Goal: Task Accomplishment & Management: Complete application form

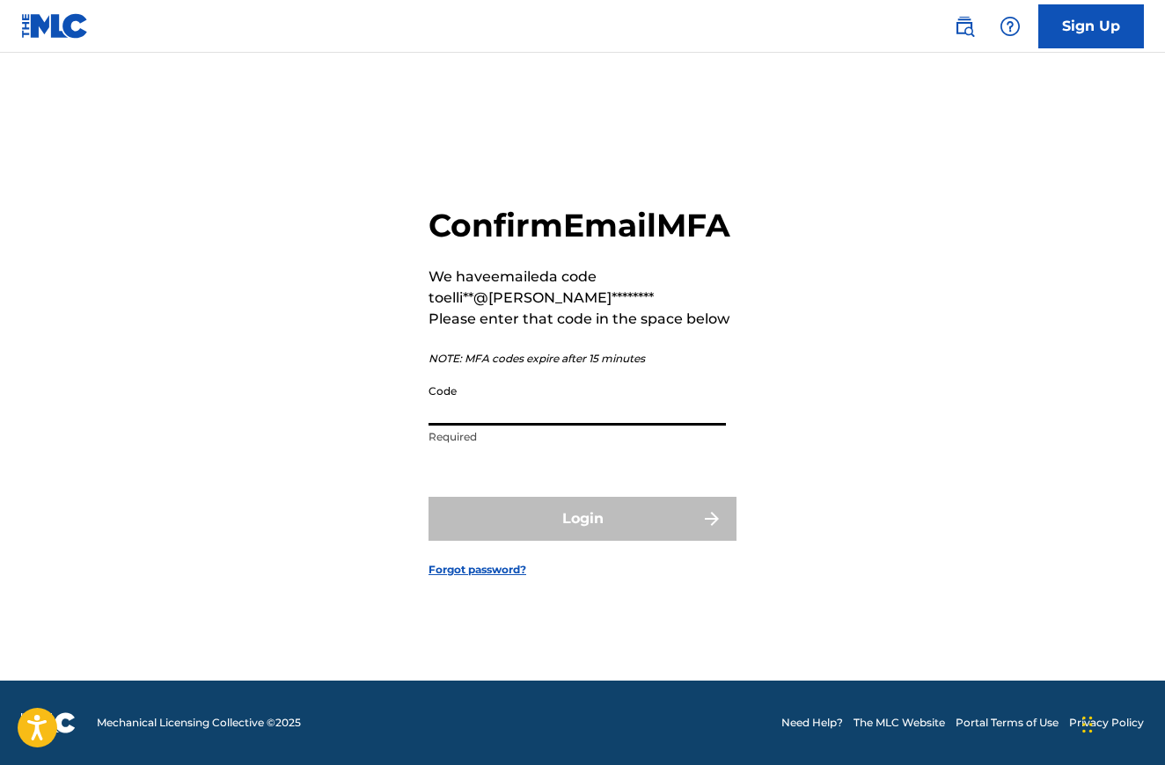
click at [572, 420] on input "Code" at bounding box center [576, 401] width 297 height 50
paste input "738082"
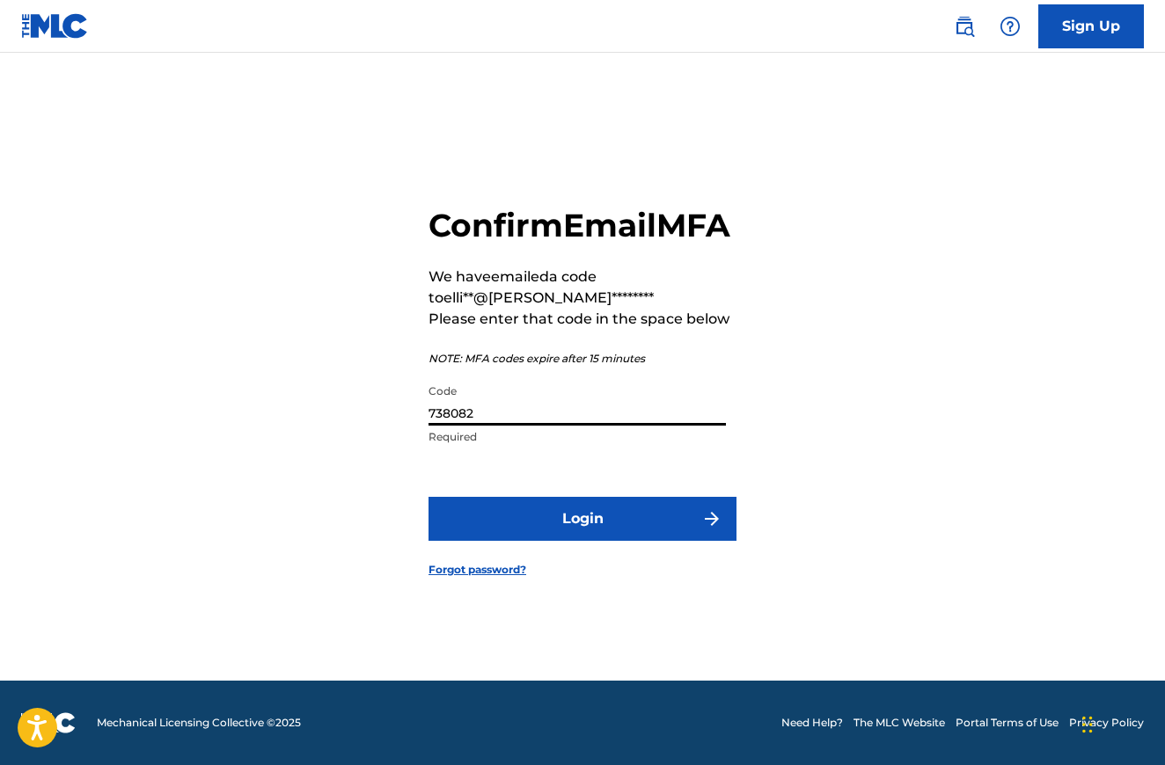
type input "738082"
click at [564, 530] on button "Login" at bounding box center [582, 519] width 308 height 44
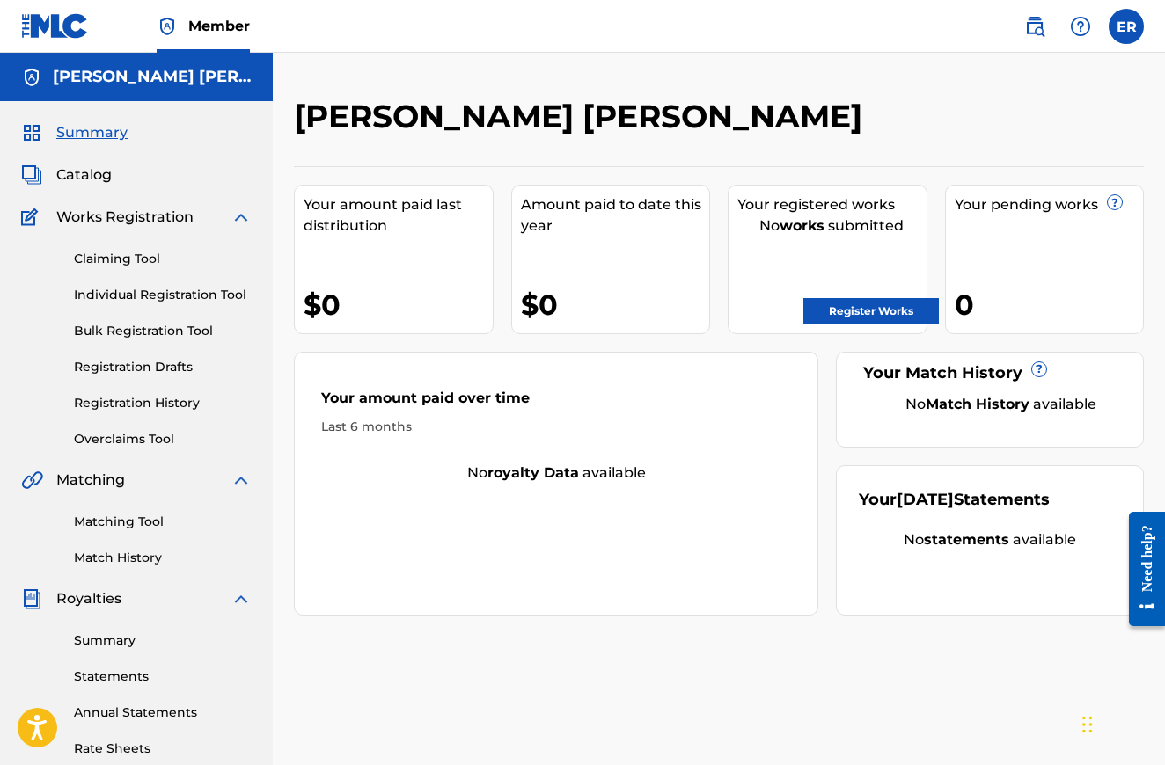
click at [845, 309] on link "Register Works" at bounding box center [870, 311] width 135 height 26
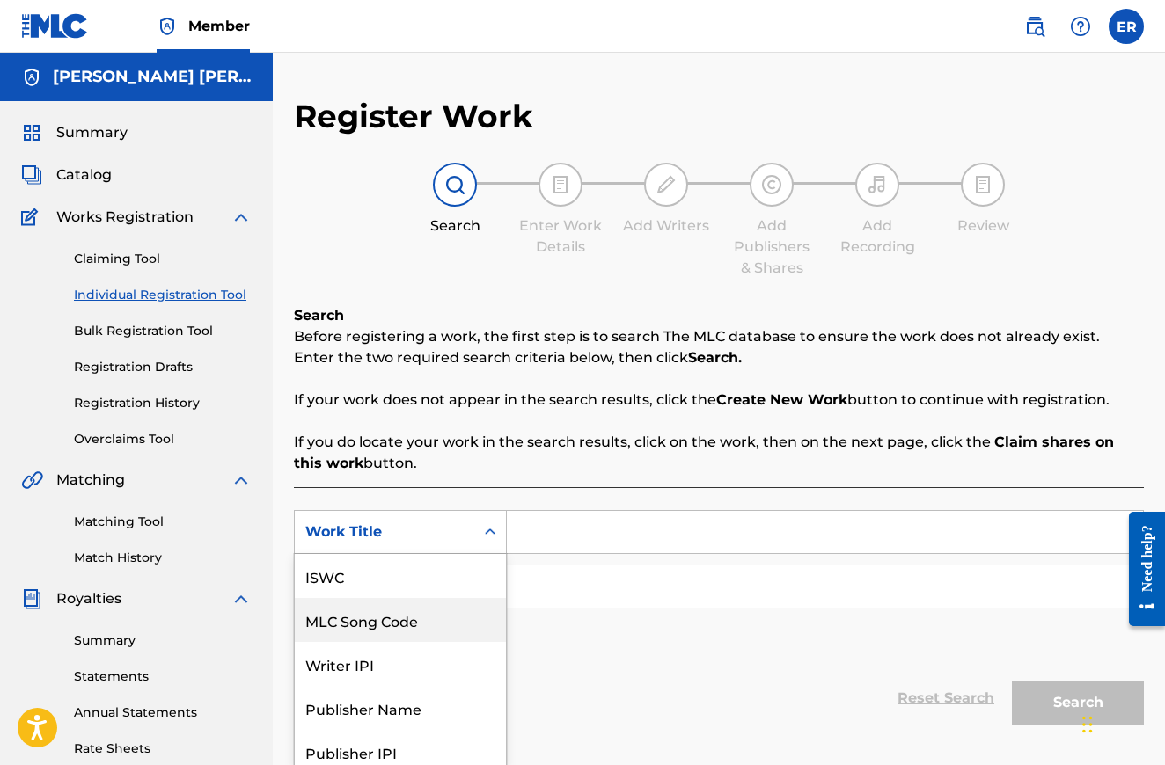
click at [441, 525] on div "MLC Song Code, 2 of 7. 7 results available. Use Up and Down to choose options, …" at bounding box center [400, 532] width 213 height 44
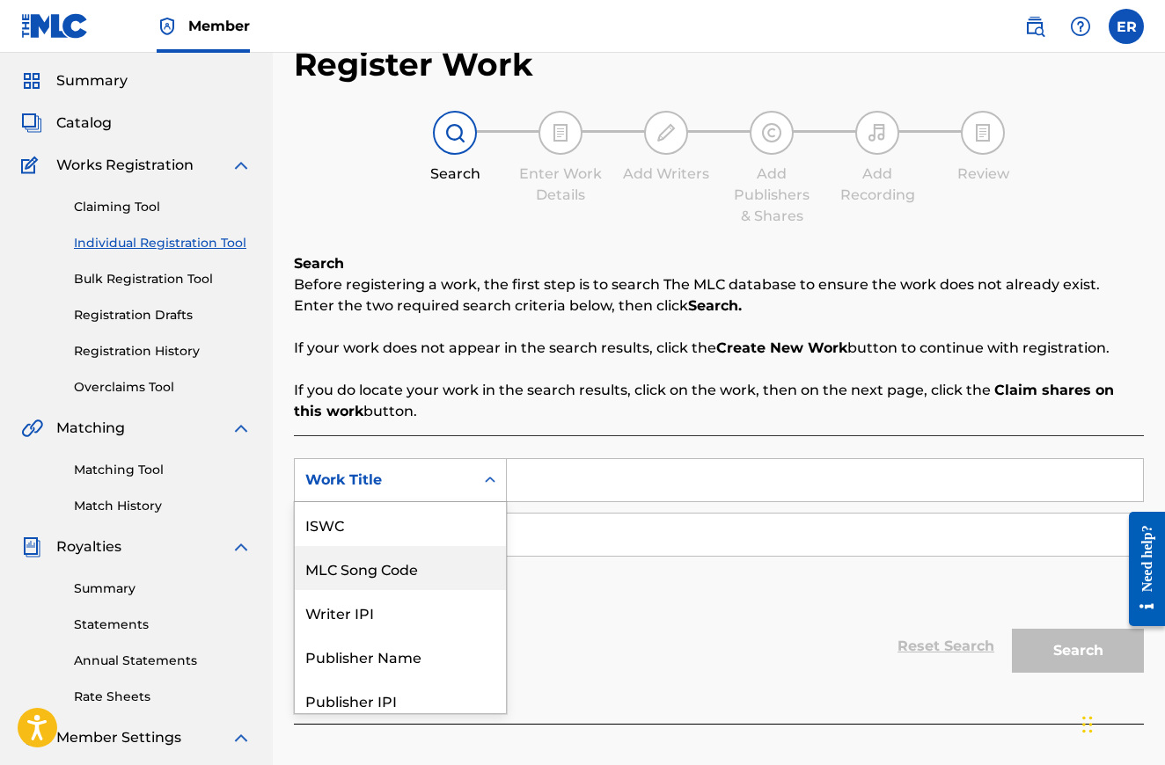
scroll to position [54, 0]
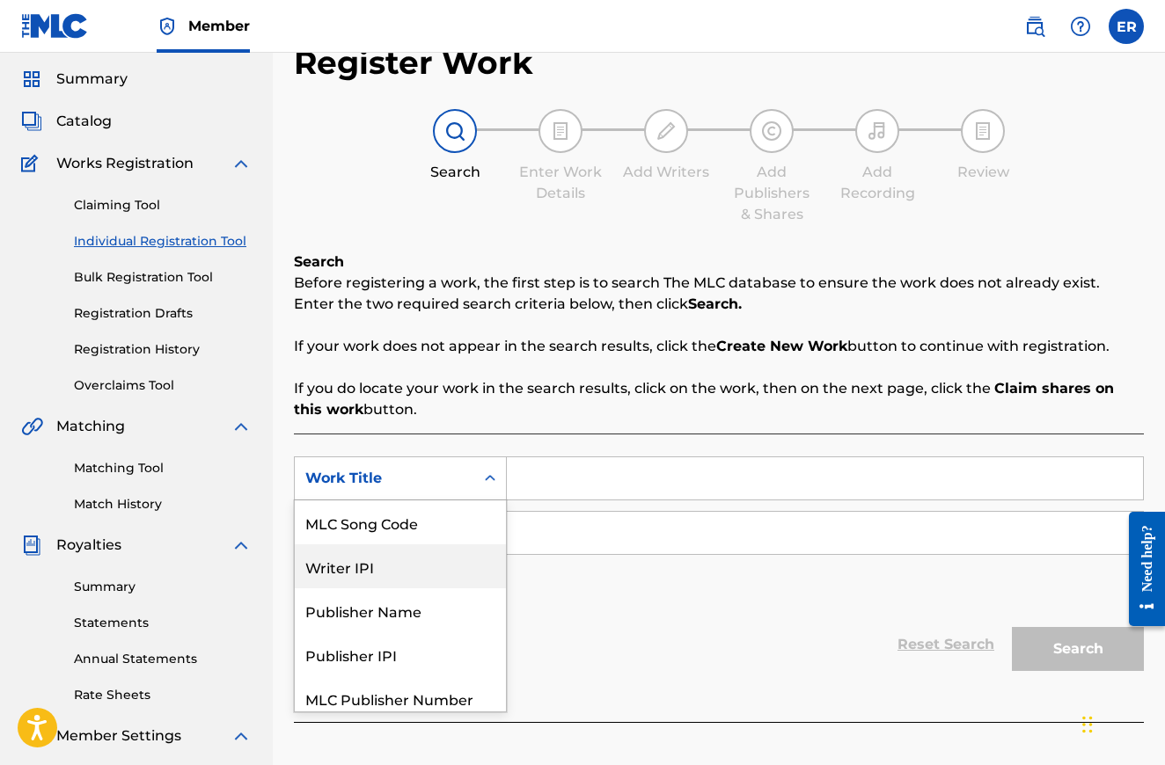
click at [421, 572] on div "Writer IPI" at bounding box center [400, 567] width 211 height 44
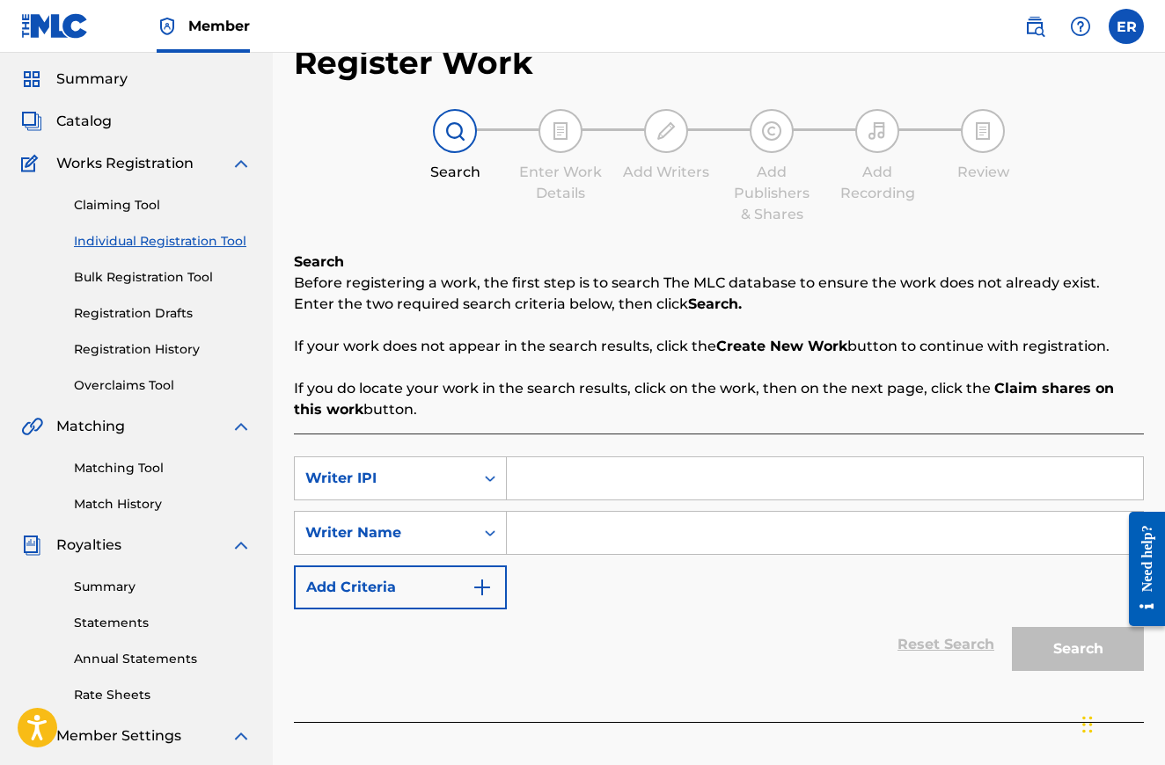
click at [542, 481] on input "Search Form" at bounding box center [825, 478] width 636 height 42
click at [138, 345] on link "Registration History" at bounding box center [163, 349] width 178 height 18
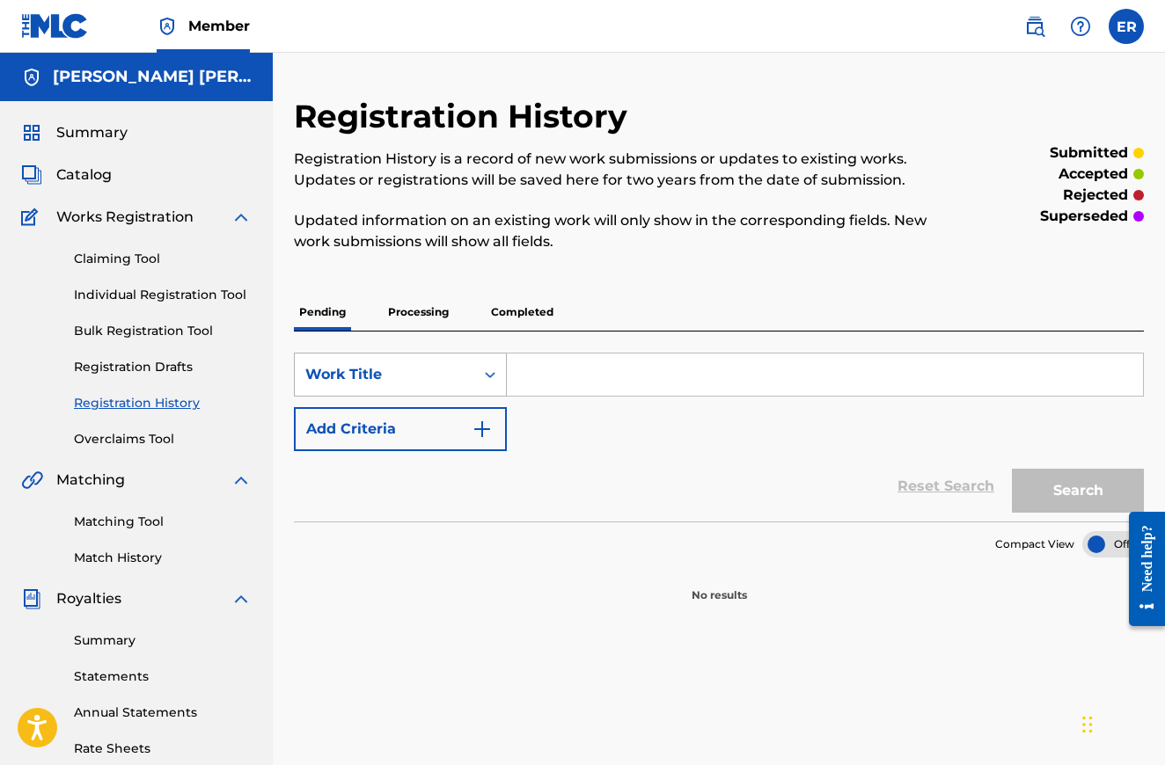
click at [459, 379] on div "Work Title" at bounding box center [384, 374] width 158 height 21
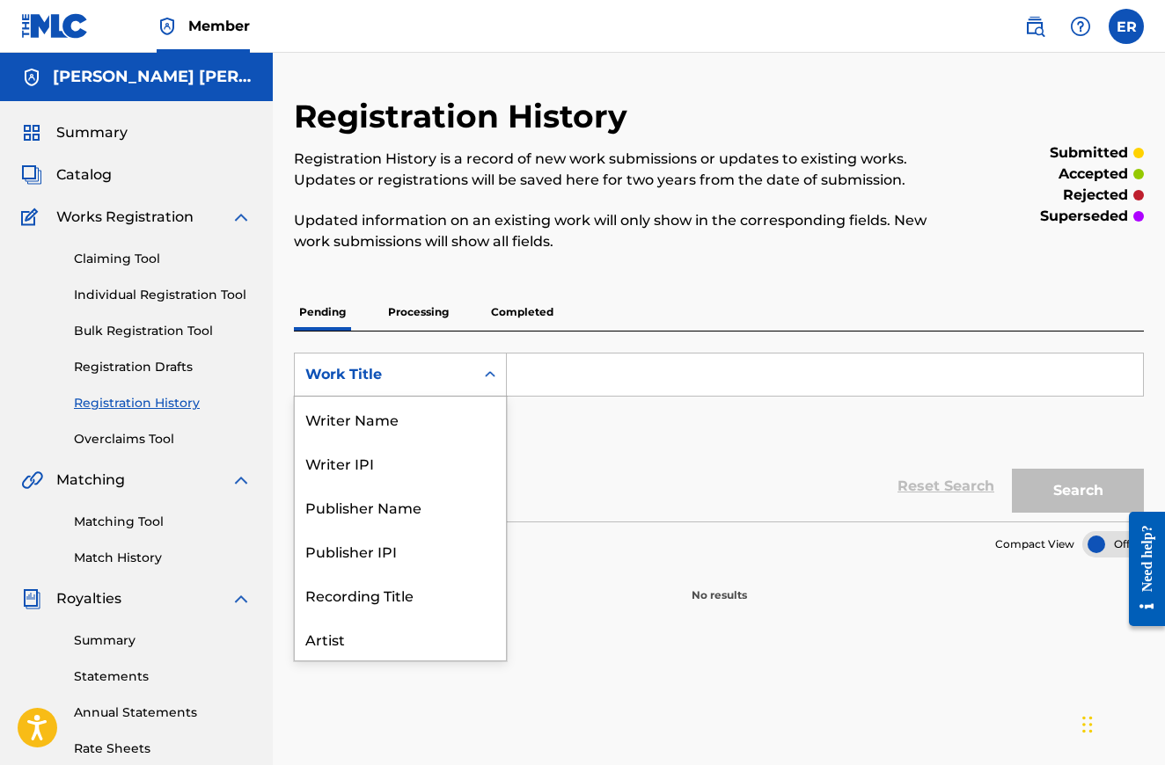
scroll to position [88, 0]
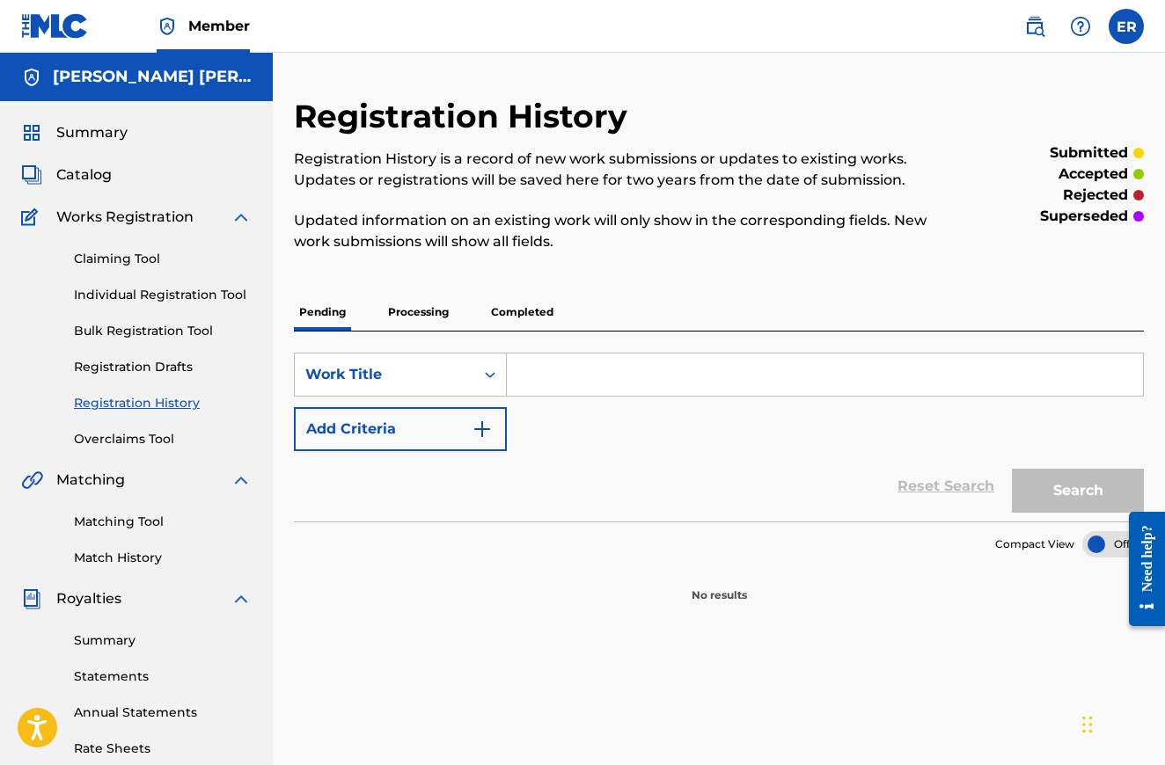
click at [459, 379] on div "Work Title" at bounding box center [384, 374] width 158 height 21
click at [416, 371] on div "Work Title" at bounding box center [384, 374] width 158 height 21
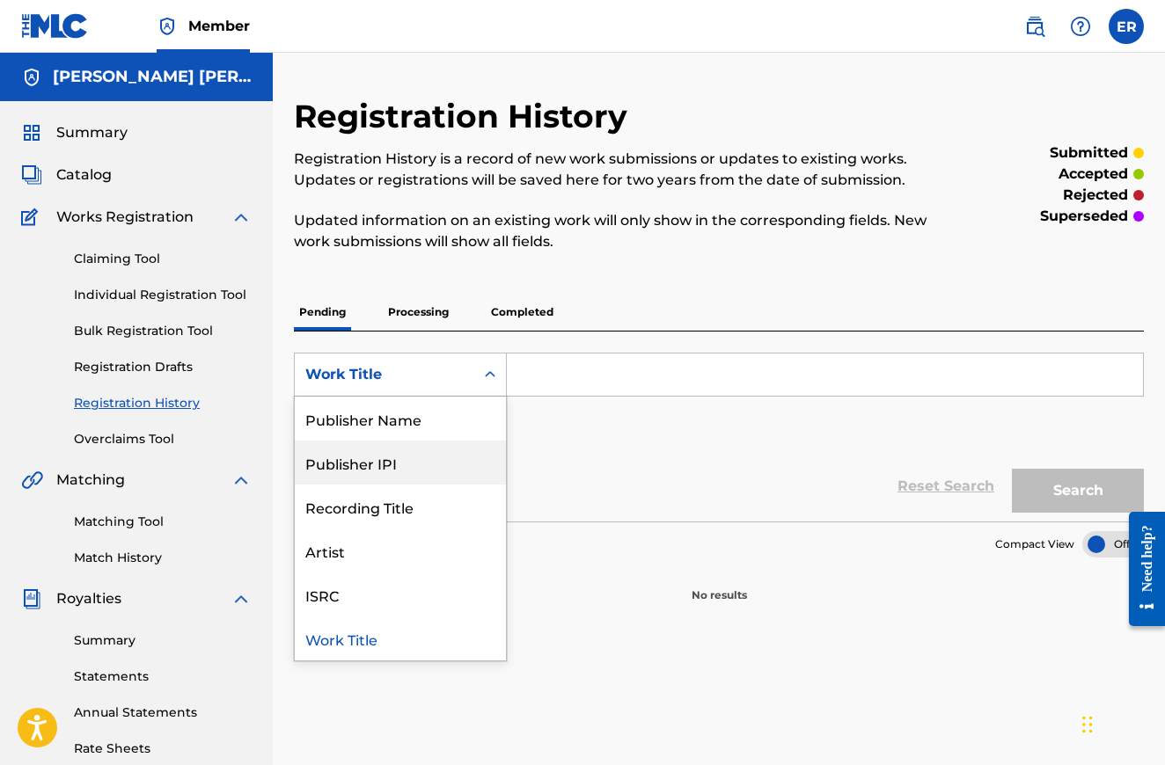
click at [385, 458] on div "Publisher IPI" at bounding box center [400, 463] width 211 height 44
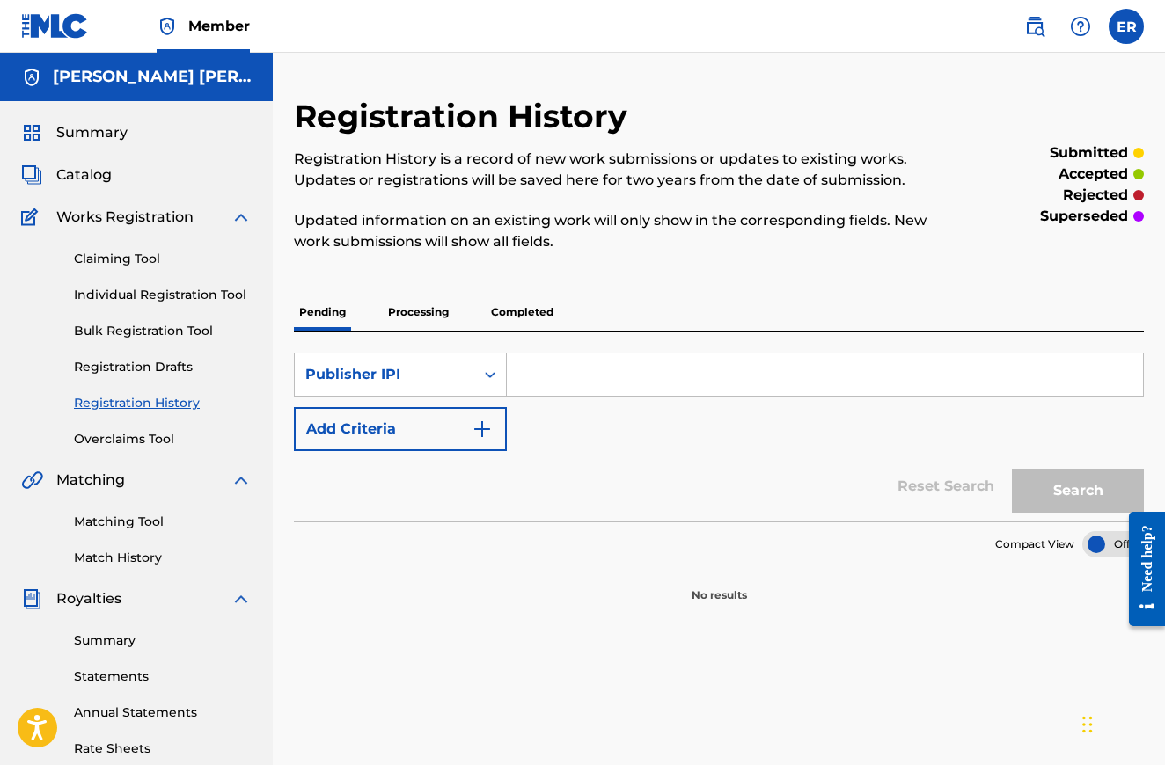
click at [569, 362] on input "Search Form" at bounding box center [825, 375] width 636 height 42
paste input "01140863476"
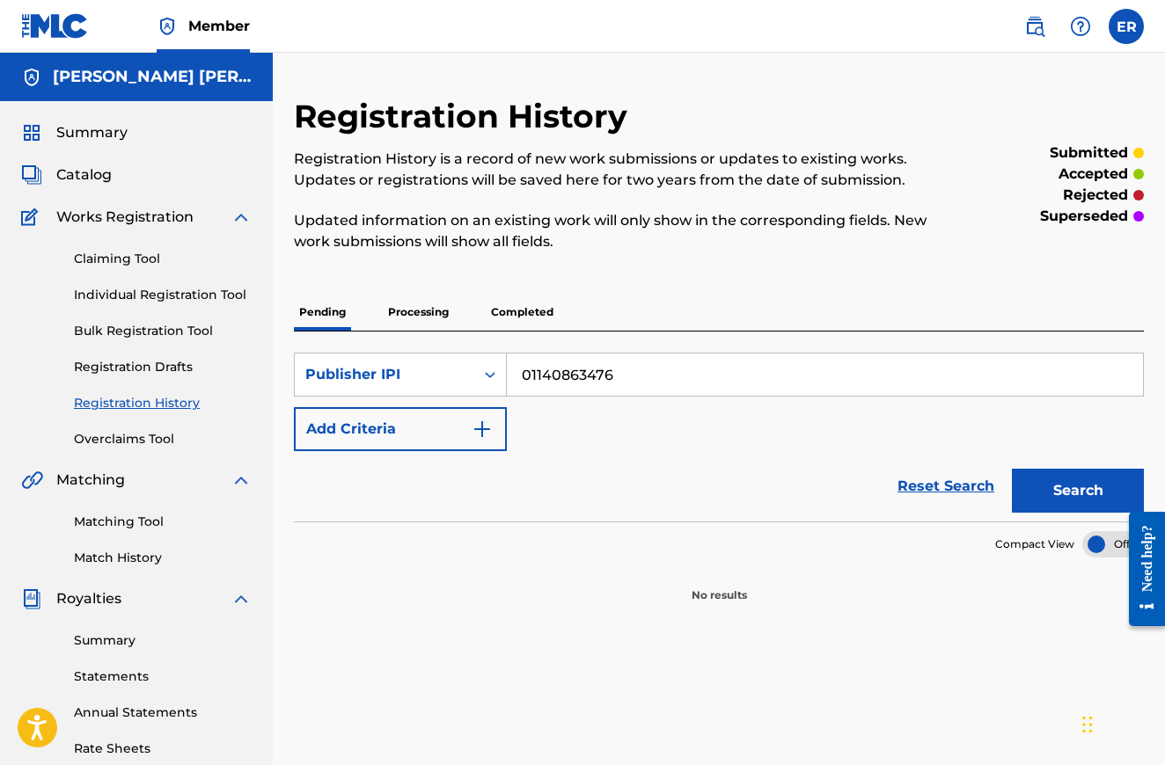
type input "01140863476"
click at [1041, 495] on button "Search" at bounding box center [1078, 491] width 132 height 44
click at [516, 311] on p "Completed" at bounding box center [522, 312] width 73 height 37
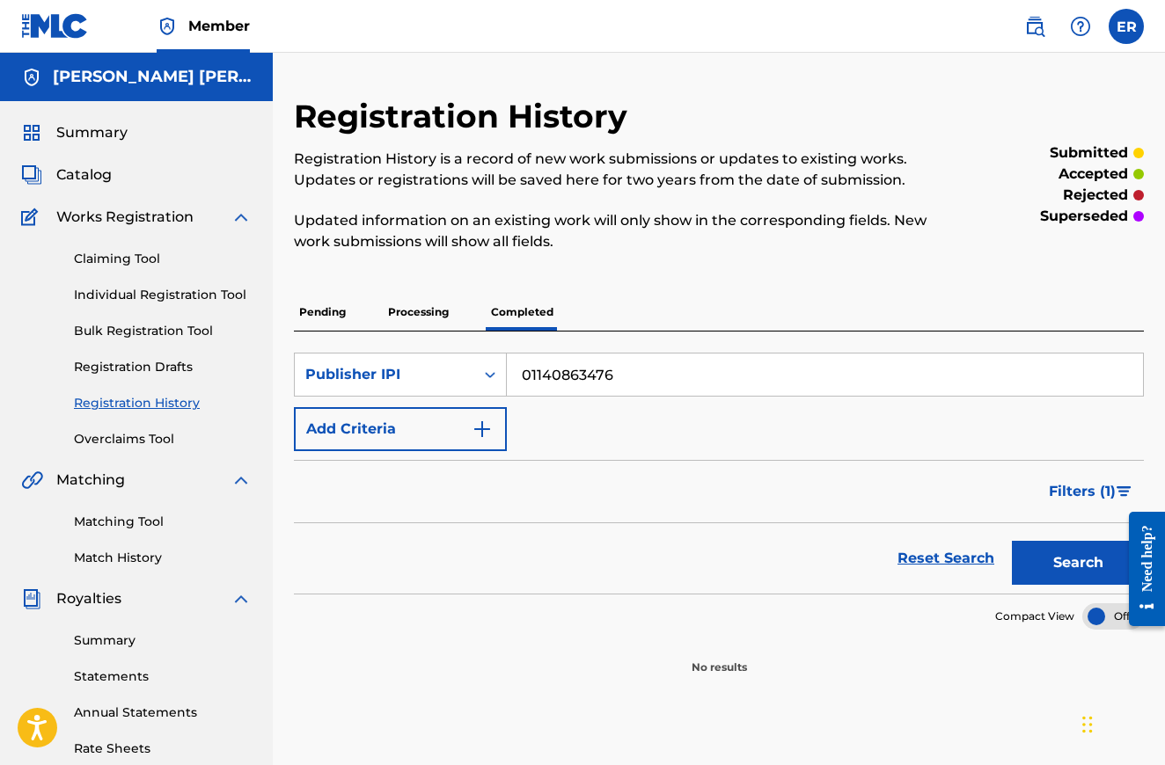
click at [1057, 561] on button "Search" at bounding box center [1078, 563] width 132 height 44
click at [132, 331] on link "Bulk Registration Tool" at bounding box center [163, 331] width 178 height 18
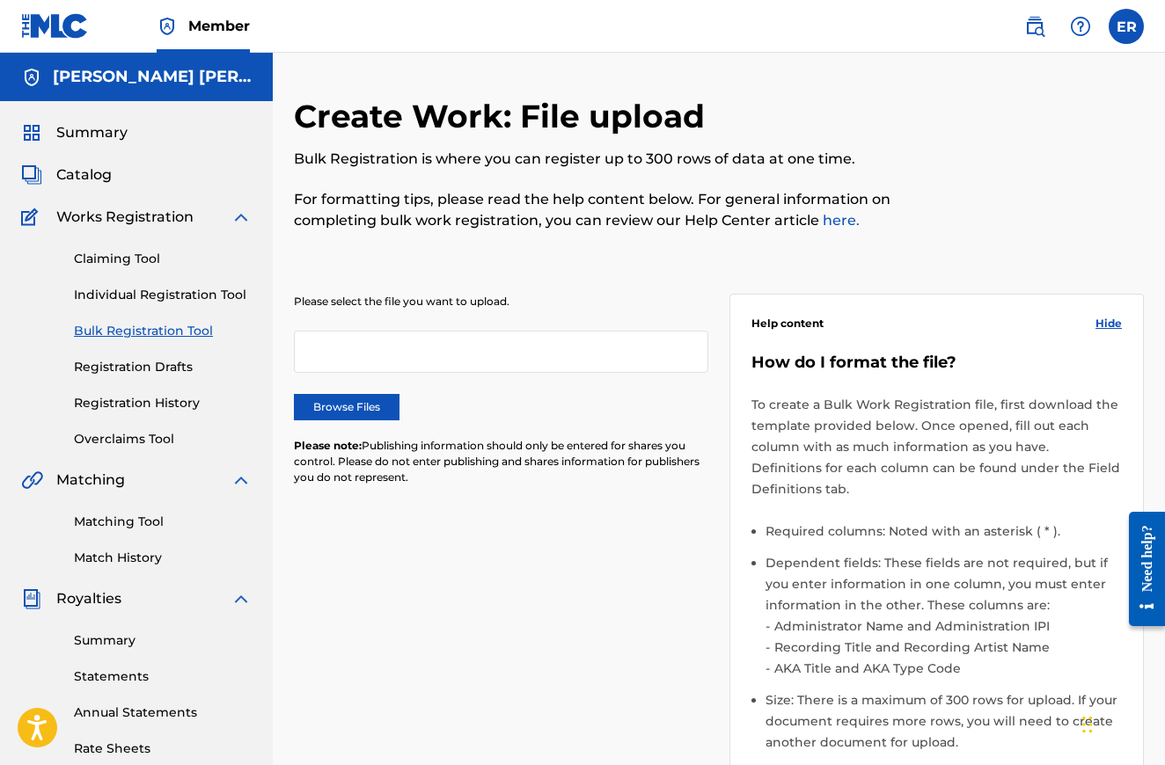
click at [175, 298] on link "Individual Registration Tool" at bounding box center [163, 295] width 178 height 18
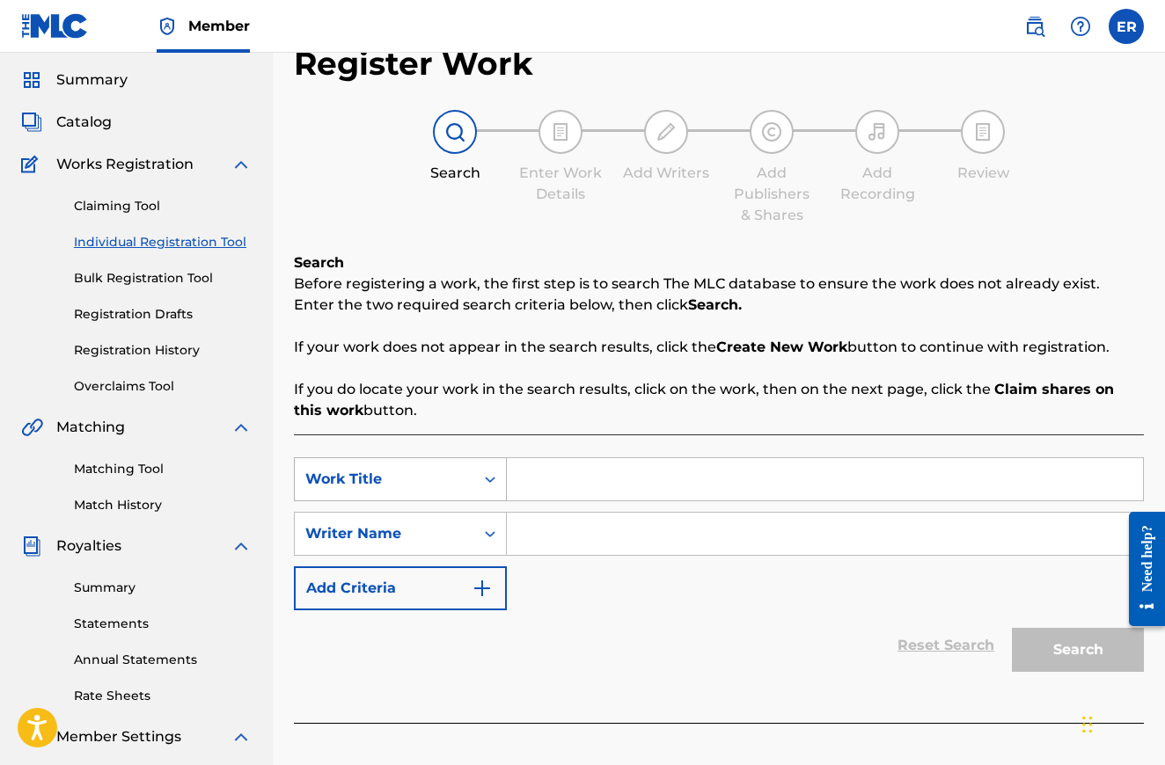
click at [423, 501] on div "Work Title" at bounding box center [400, 479] width 213 height 44
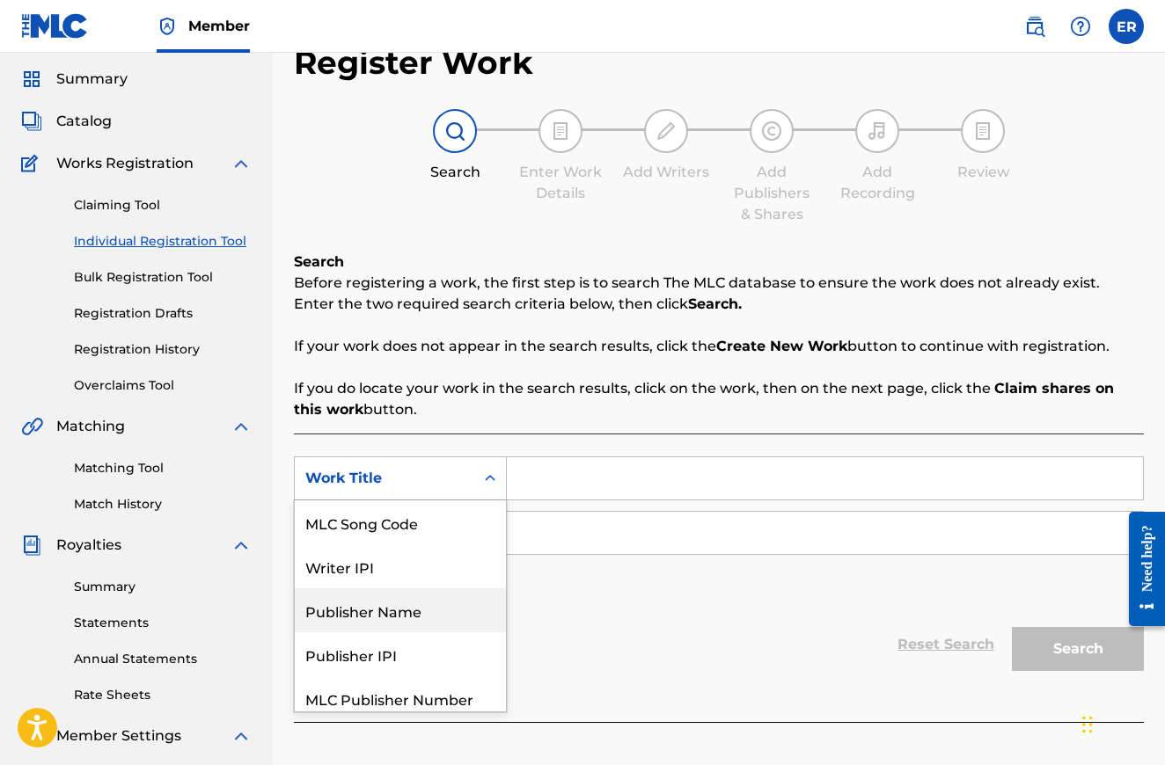
scroll to position [97, 0]
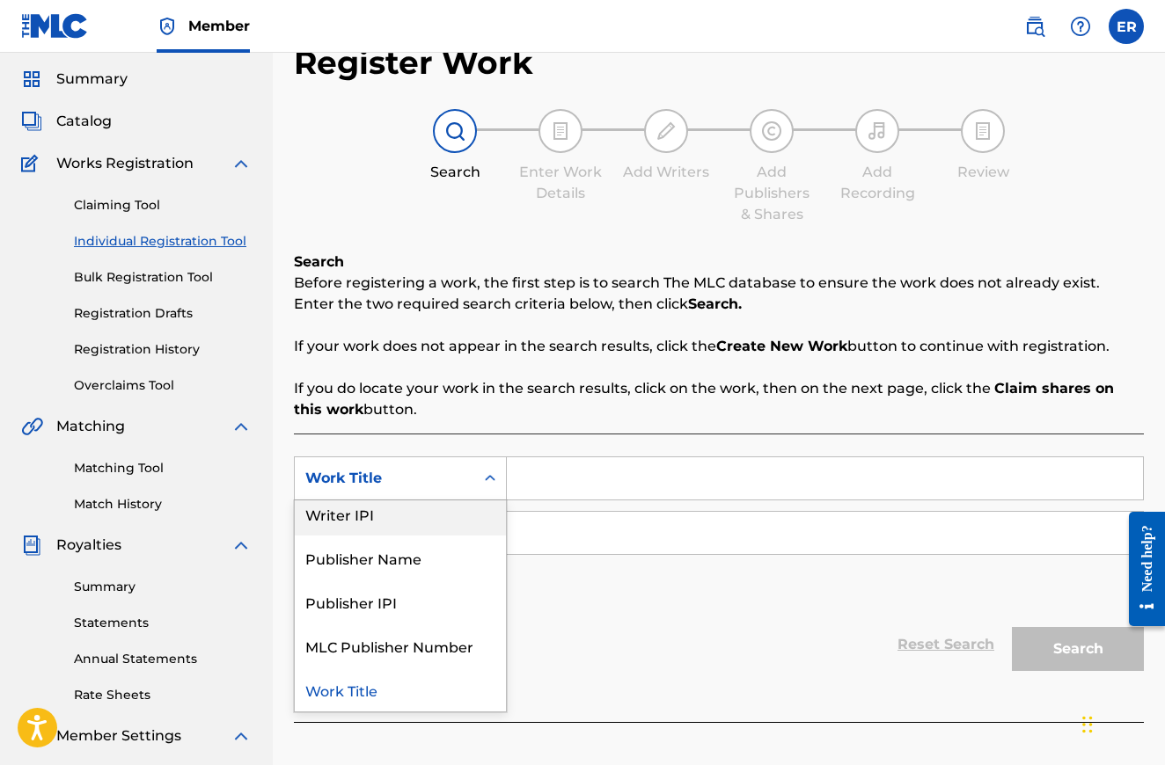
click at [384, 515] on div "Writer IPI" at bounding box center [400, 514] width 211 height 44
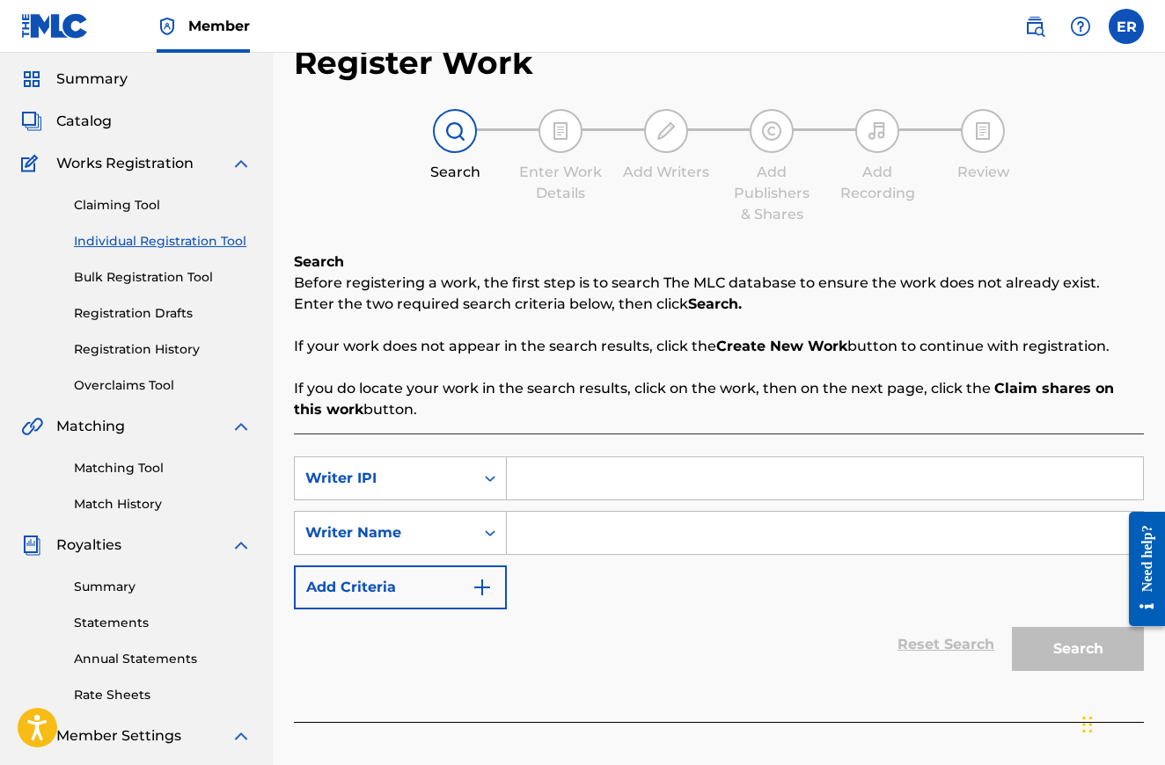
click at [568, 480] on input "Search Form" at bounding box center [825, 478] width 636 height 42
paste input "01140863476"
type input "01140863476"
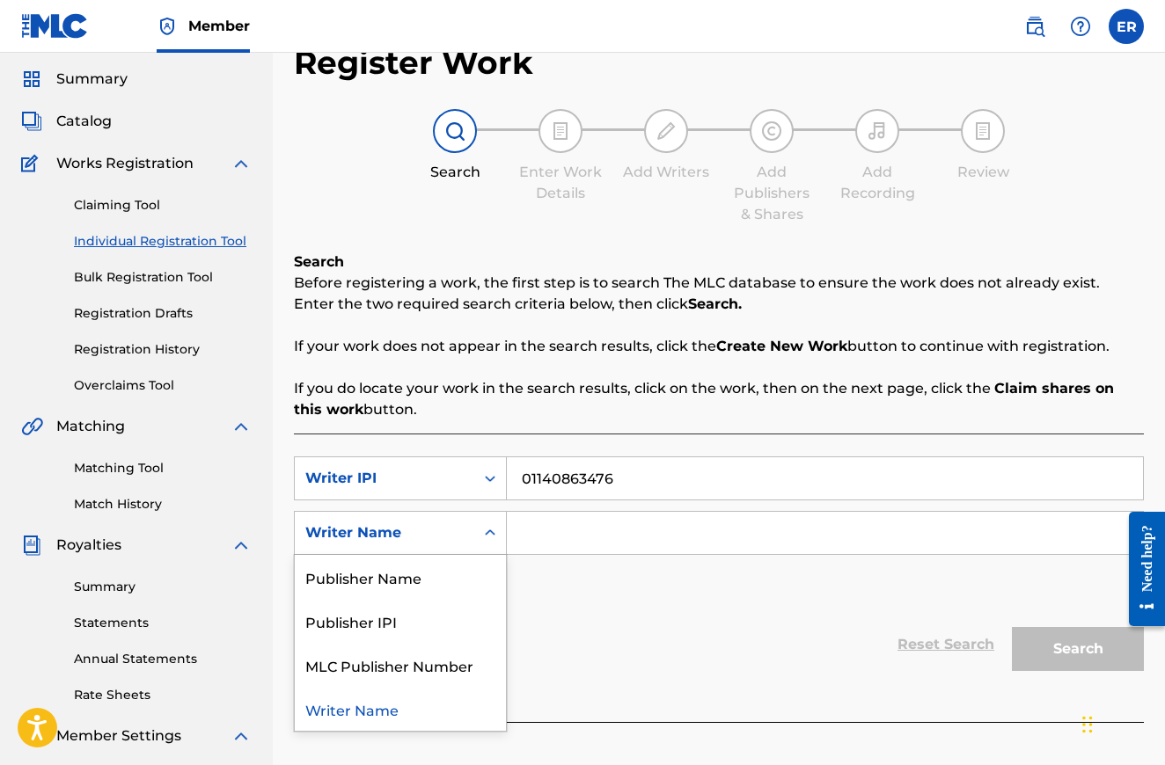
click at [413, 541] on div "Writer Name" at bounding box center [384, 533] width 158 height 21
click at [567, 537] on input "Search Form" at bounding box center [825, 533] width 636 height 42
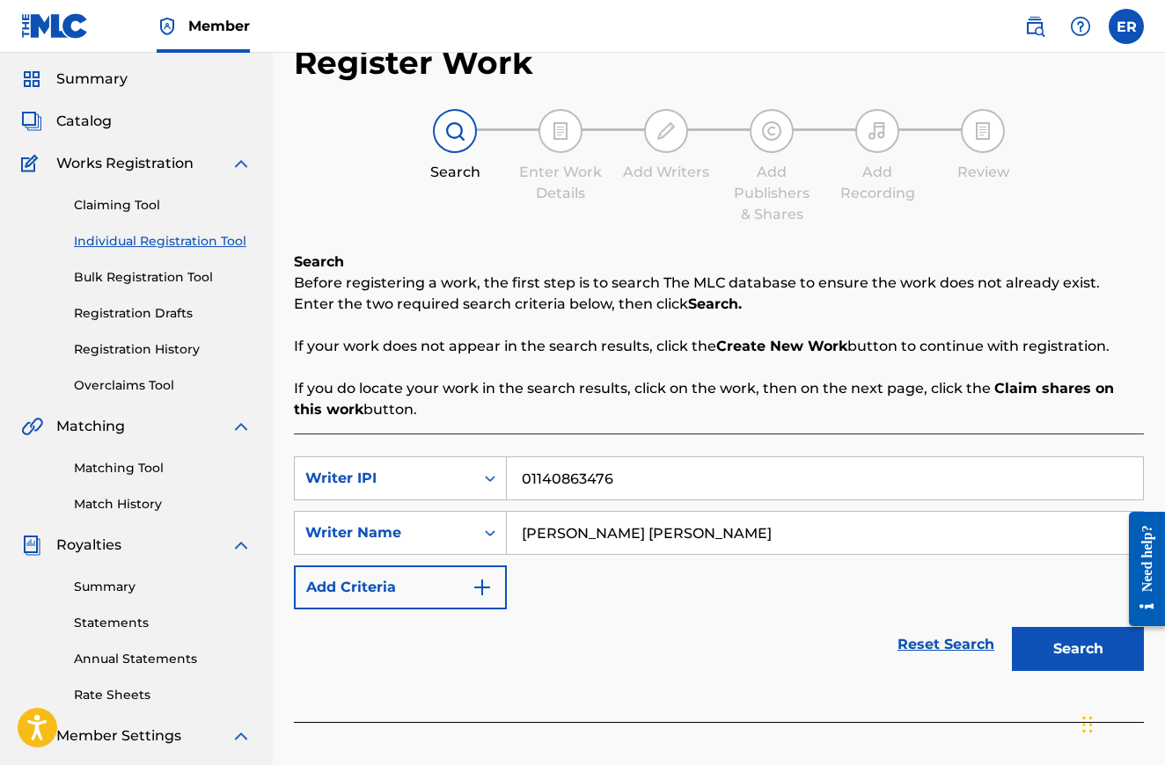
type input "[PERSON_NAME] [PERSON_NAME]"
click at [1052, 650] on button "Search" at bounding box center [1078, 649] width 132 height 44
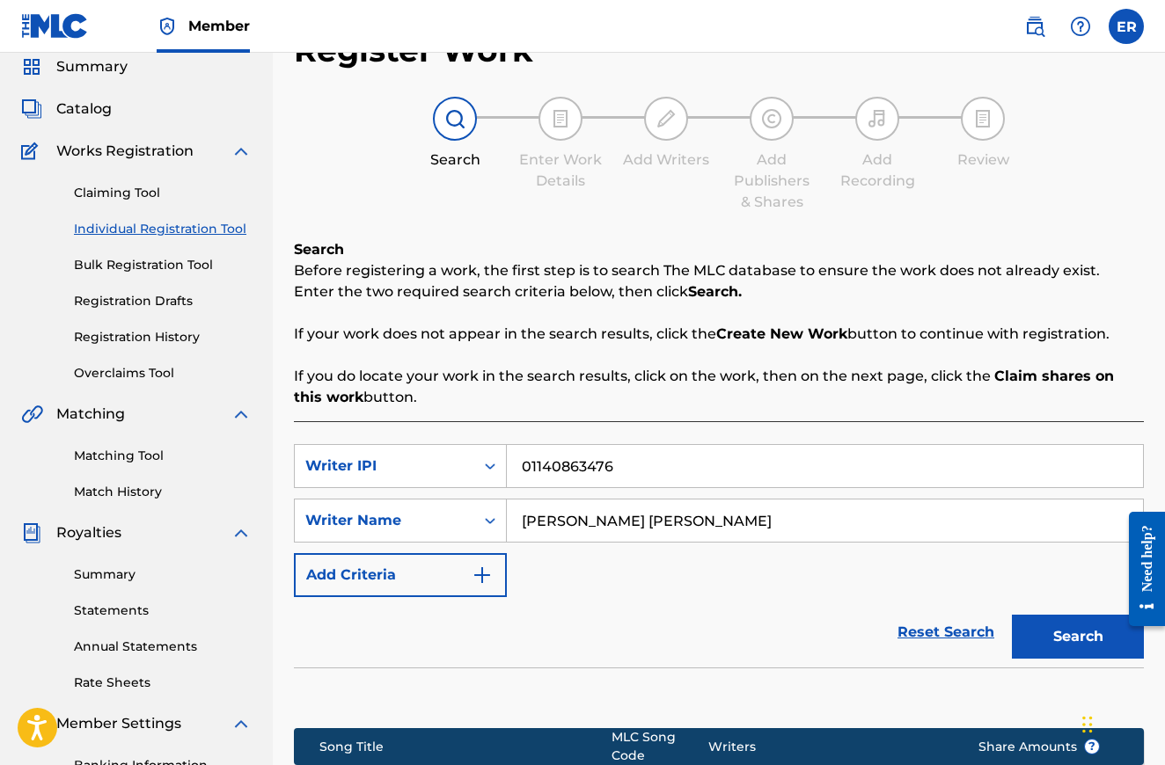
scroll to position [40, 0]
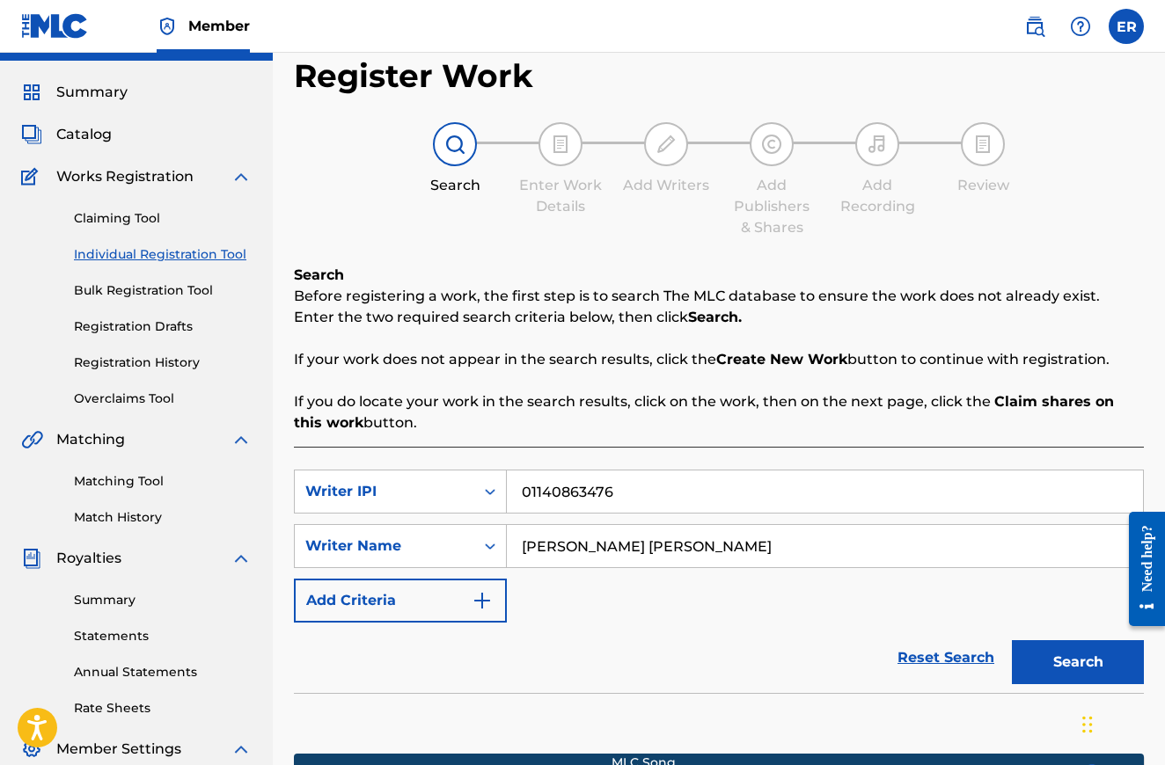
click at [147, 218] on link "Claiming Tool" at bounding box center [163, 218] width 178 height 18
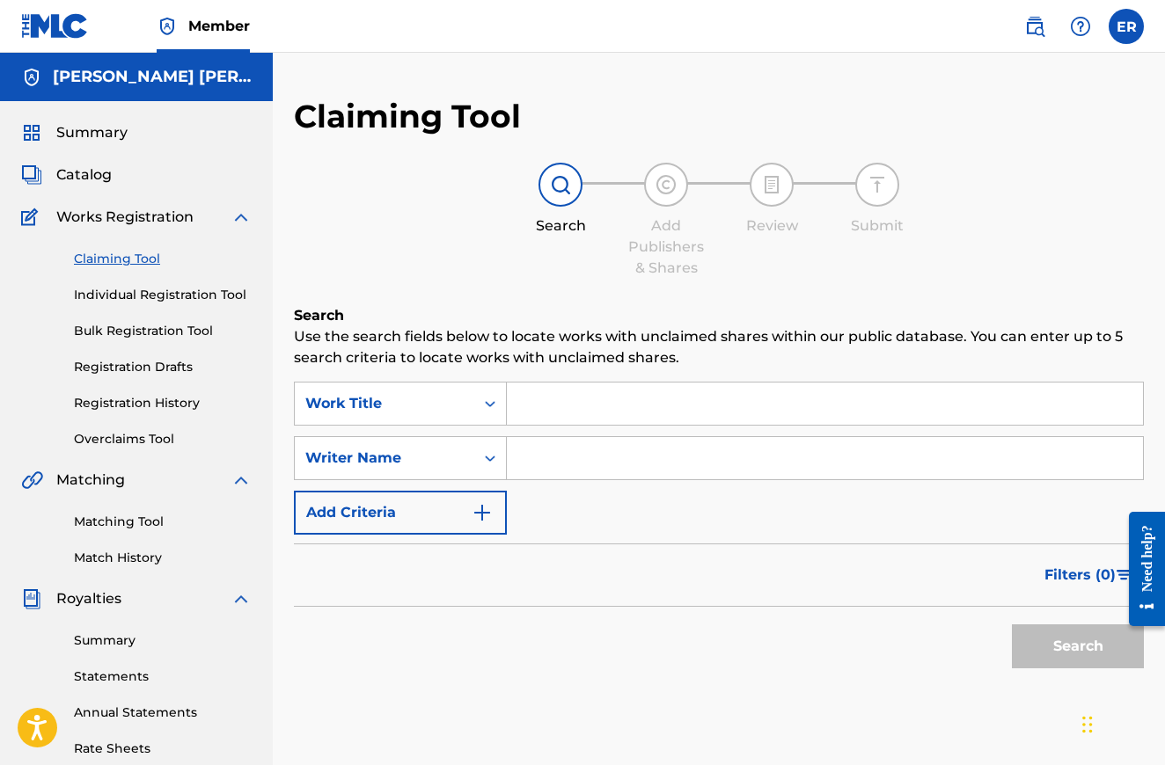
click at [579, 398] on input "Search Form" at bounding box center [825, 404] width 636 height 42
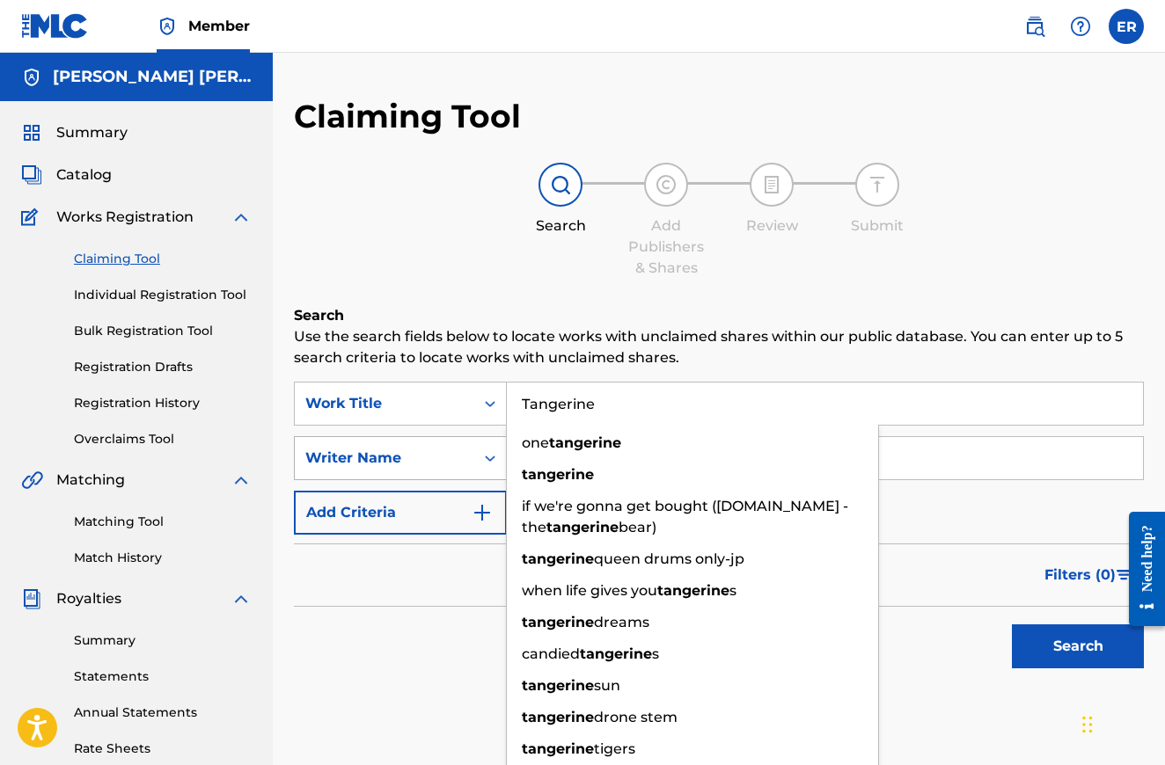
type input "Tangerine"
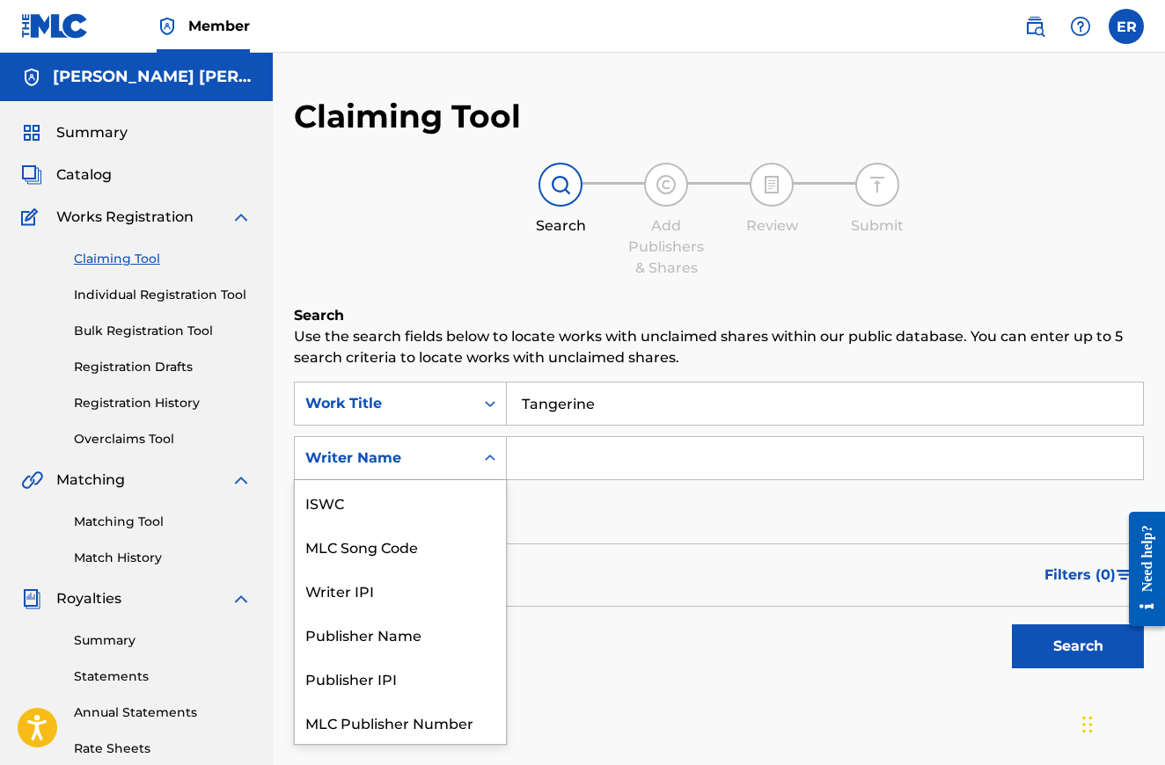
scroll to position [44, 0]
click at [448, 449] on div "Writer Name" at bounding box center [384, 458] width 158 height 21
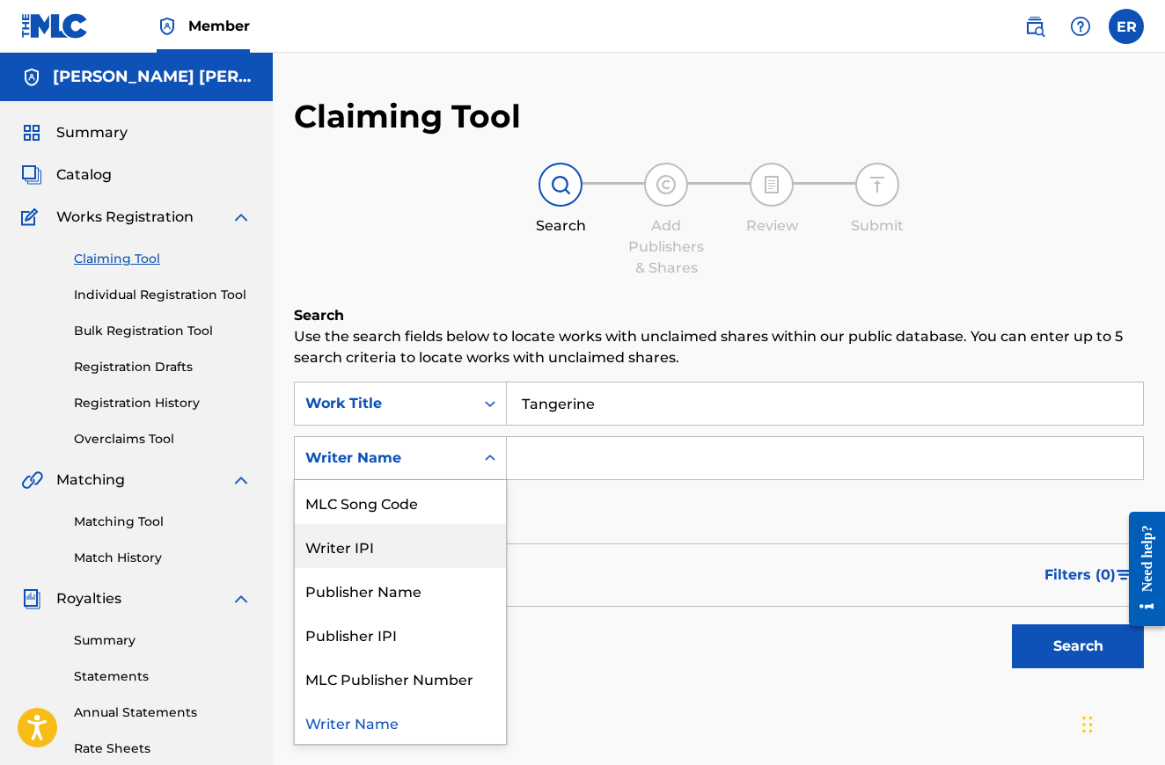
click at [394, 548] on div "Writer IPI" at bounding box center [400, 546] width 211 height 44
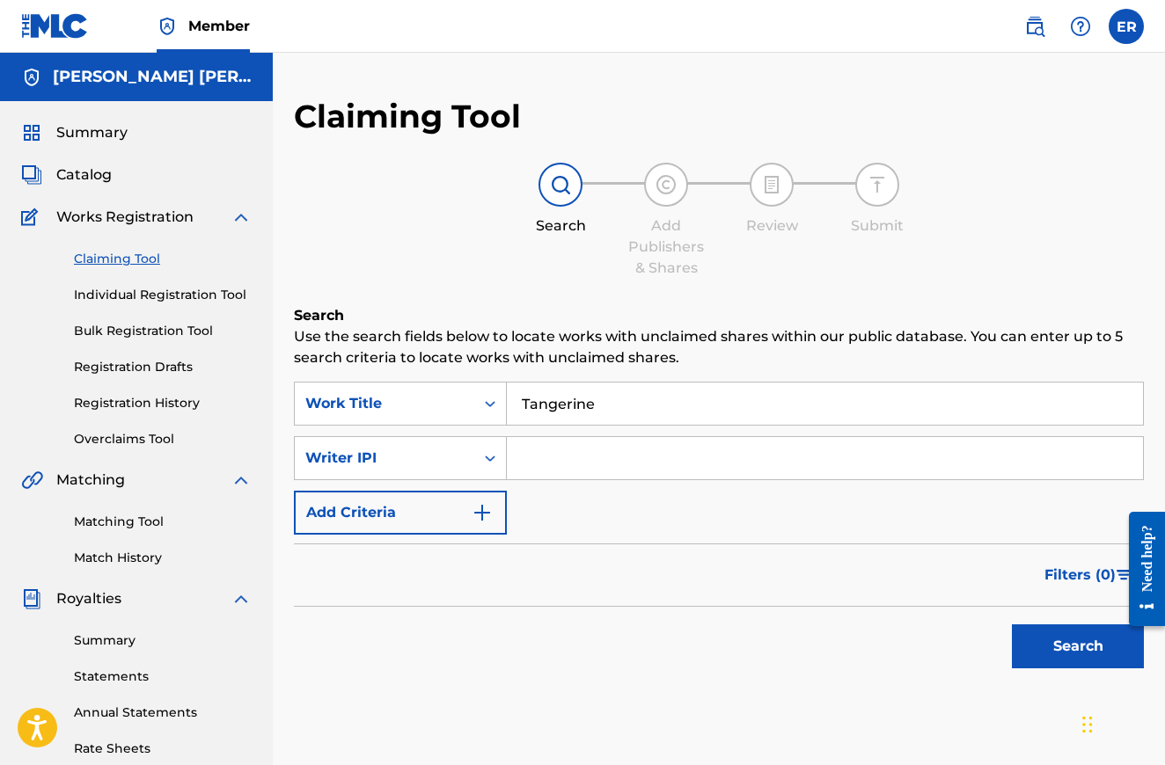
click at [564, 451] on input "Search Form" at bounding box center [825, 458] width 636 height 42
paste input "01140863476"
type input "01140863476"
click at [1069, 647] on button "Search" at bounding box center [1078, 647] width 132 height 44
click at [574, 466] on input "01140863476" at bounding box center [825, 458] width 636 height 42
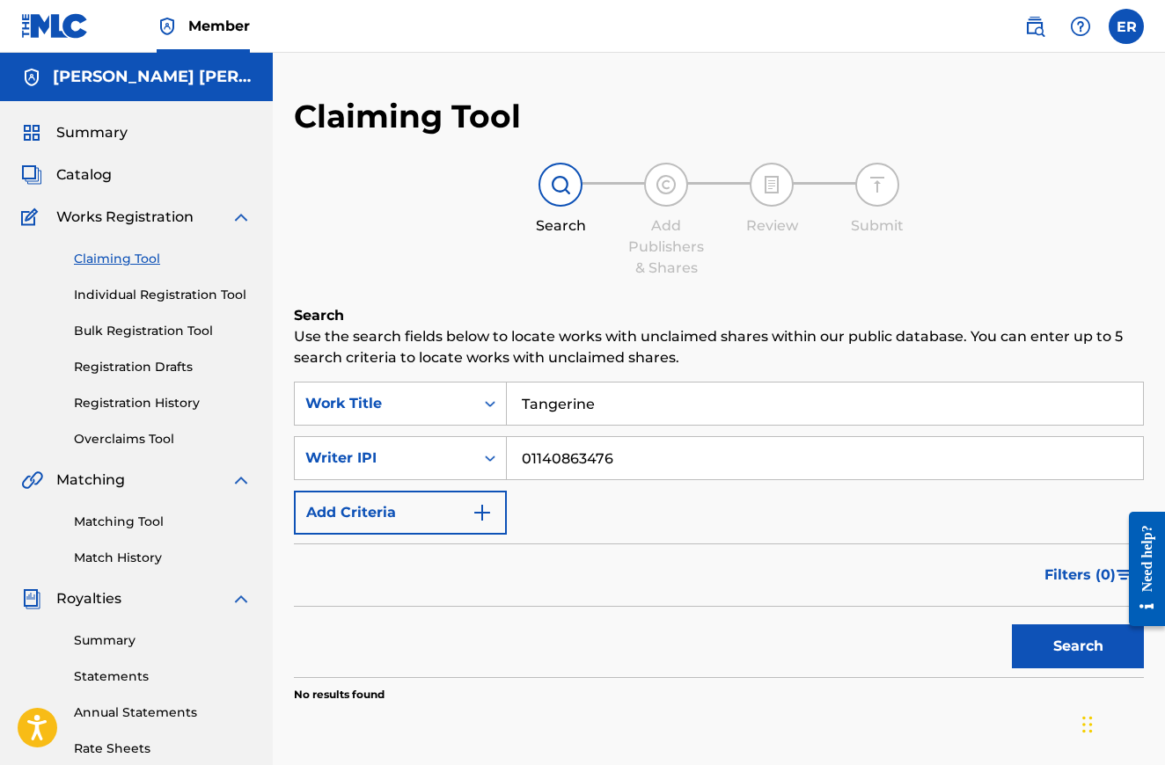
click at [574, 466] on input "01140863476" at bounding box center [825, 458] width 636 height 42
click at [1061, 655] on button "Search" at bounding box center [1078, 647] width 132 height 44
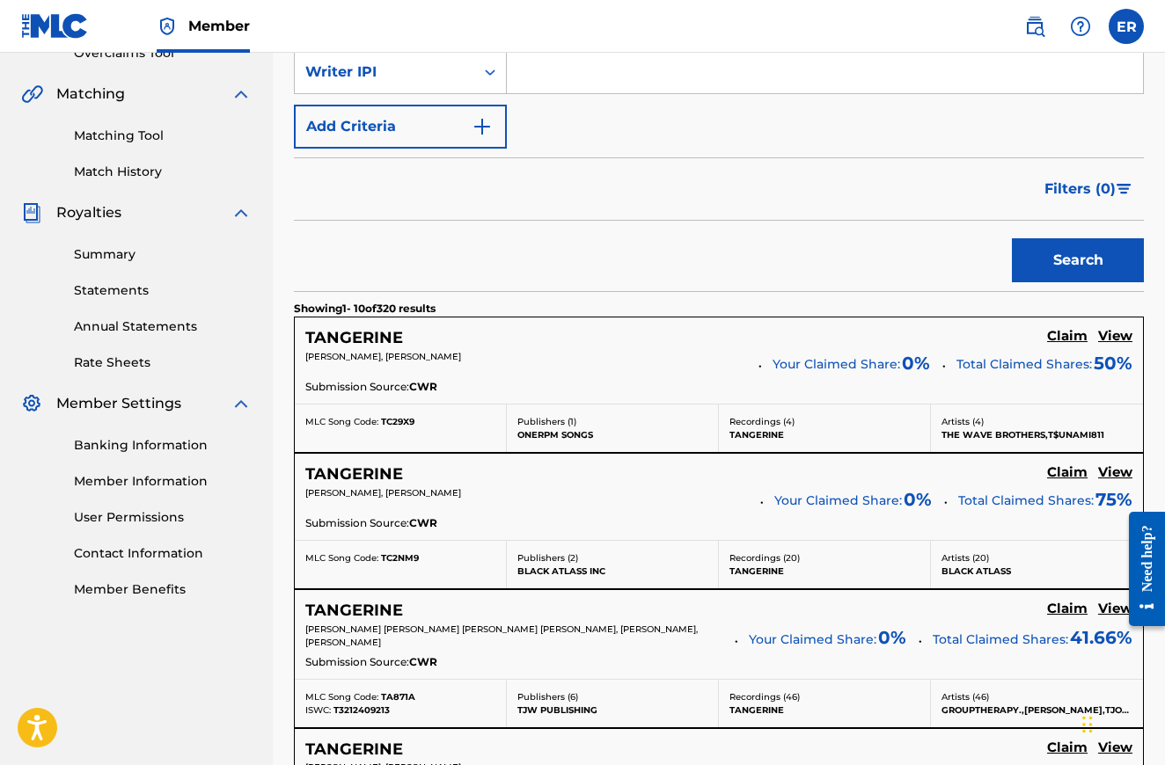
scroll to position [404, 0]
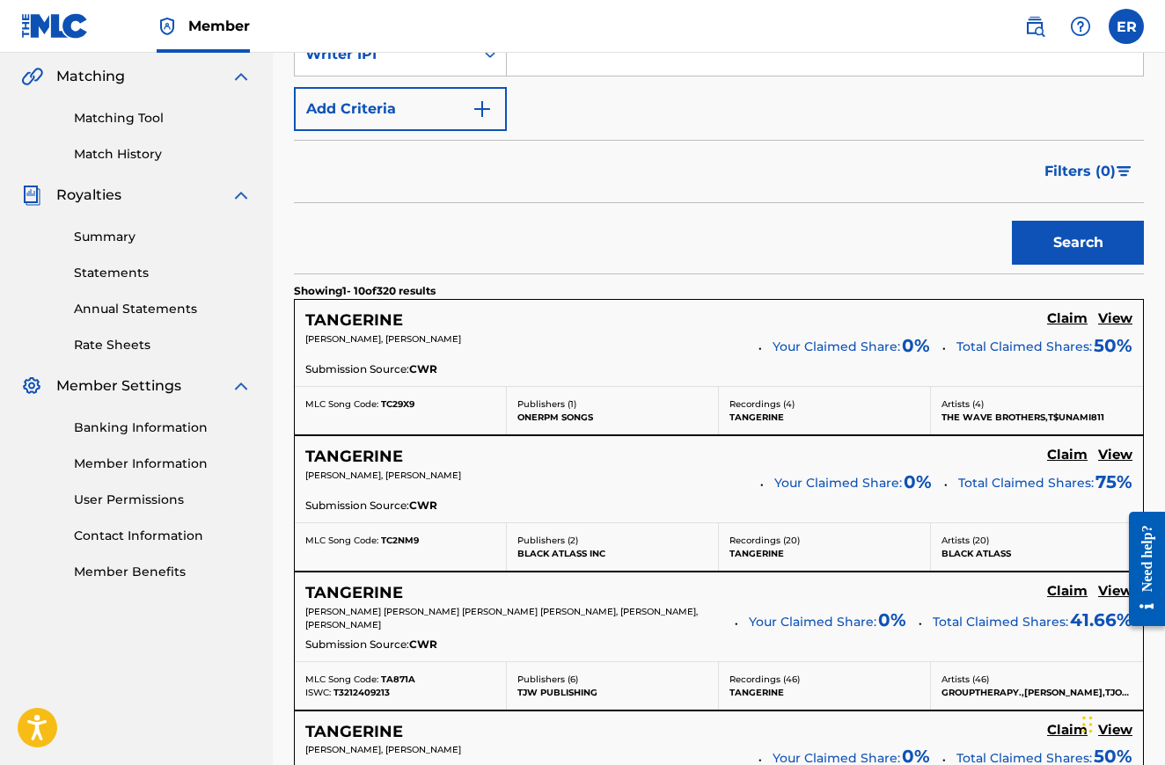
click at [640, 252] on div "Search" at bounding box center [719, 238] width 850 height 70
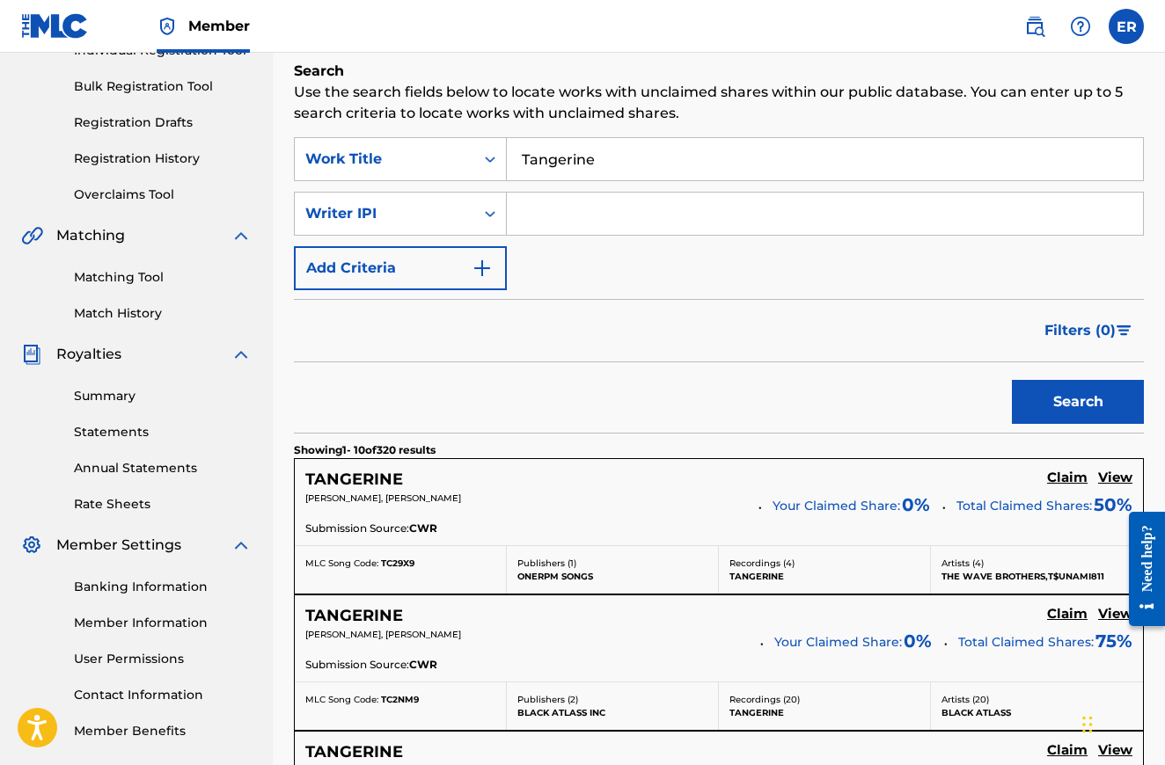
scroll to position [221, 0]
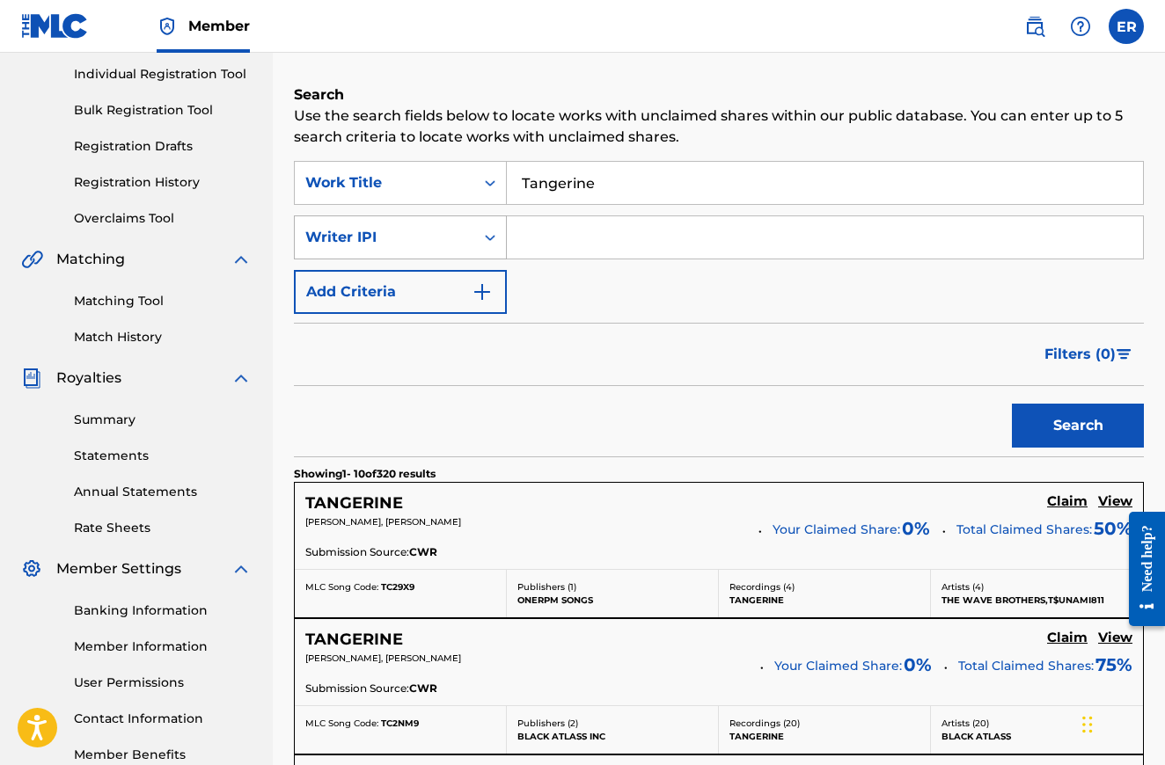
click at [417, 228] on div "Writer IPI" at bounding box center [384, 237] width 158 height 21
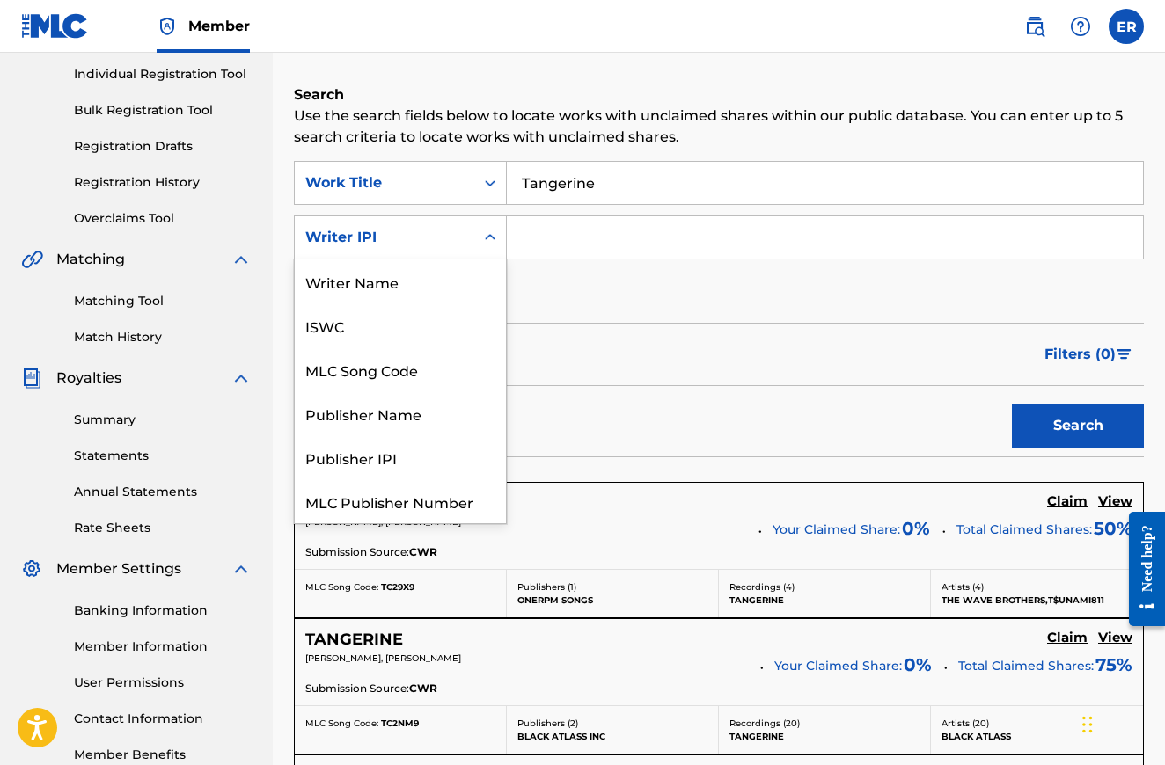
scroll to position [44, 0]
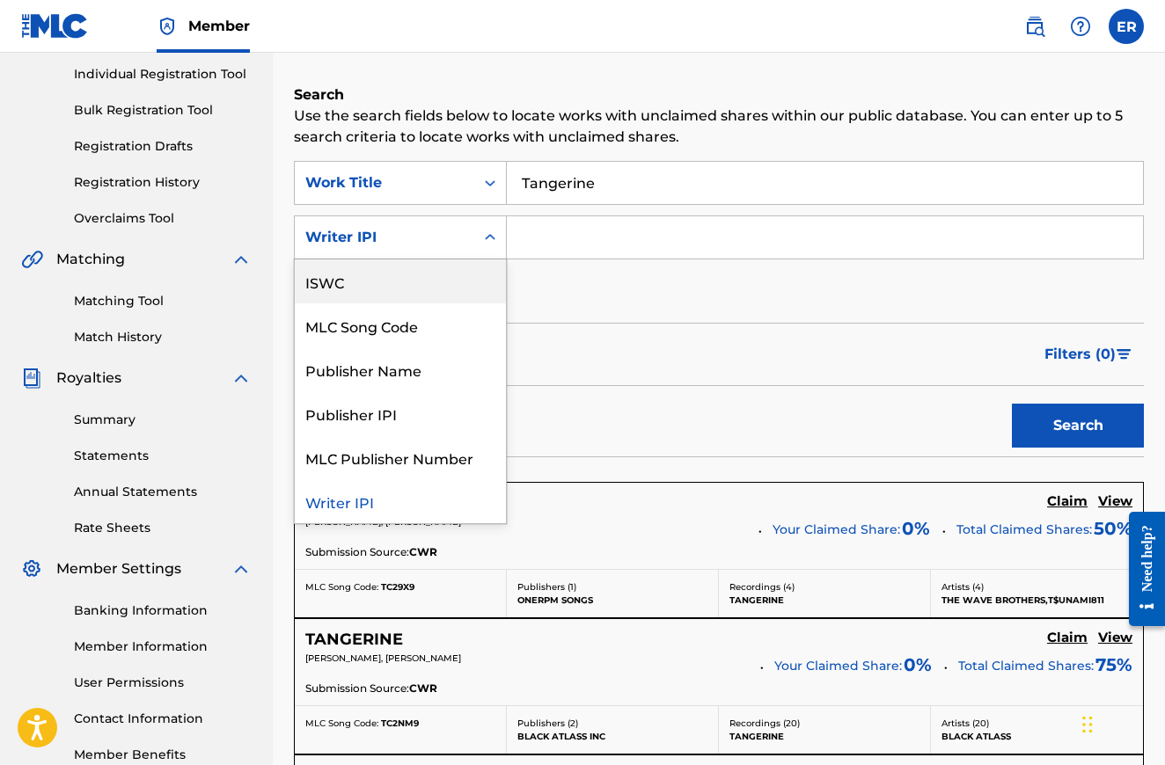
click at [431, 292] on div "ISWC" at bounding box center [400, 281] width 211 height 44
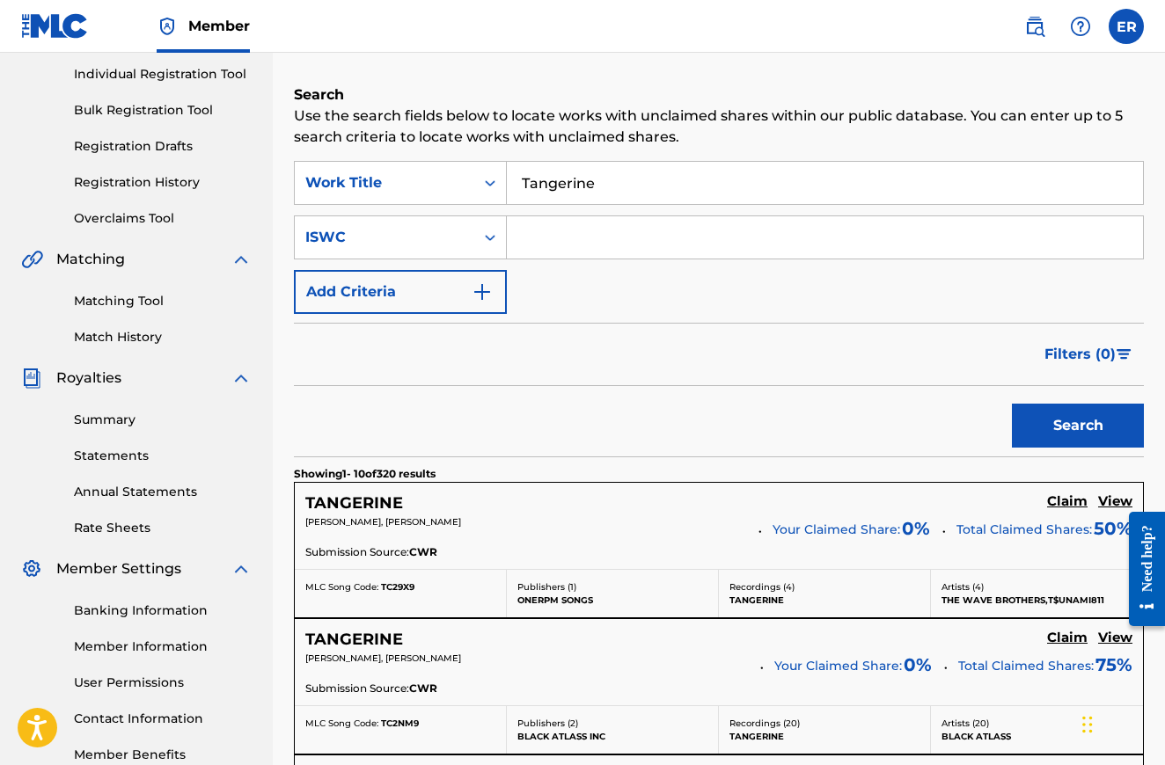
click at [595, 241] on input "Search Form" at bounding box center [825, 237] width 636 height 42
paste input "T-333.000.629-2"
type input "T-333.000.629-2"
click at [1047, 413] on button "Search" at bounding box center [1078, 426] width 132 height 44
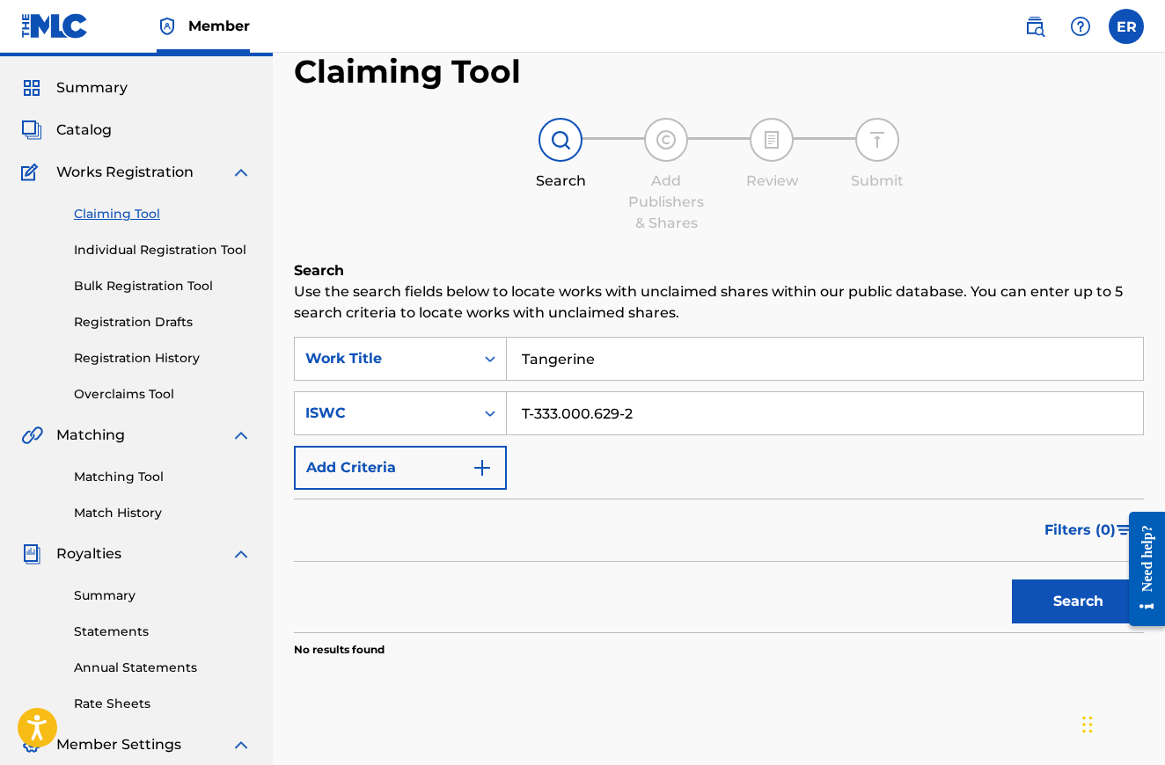
scroll to position [0, 0]
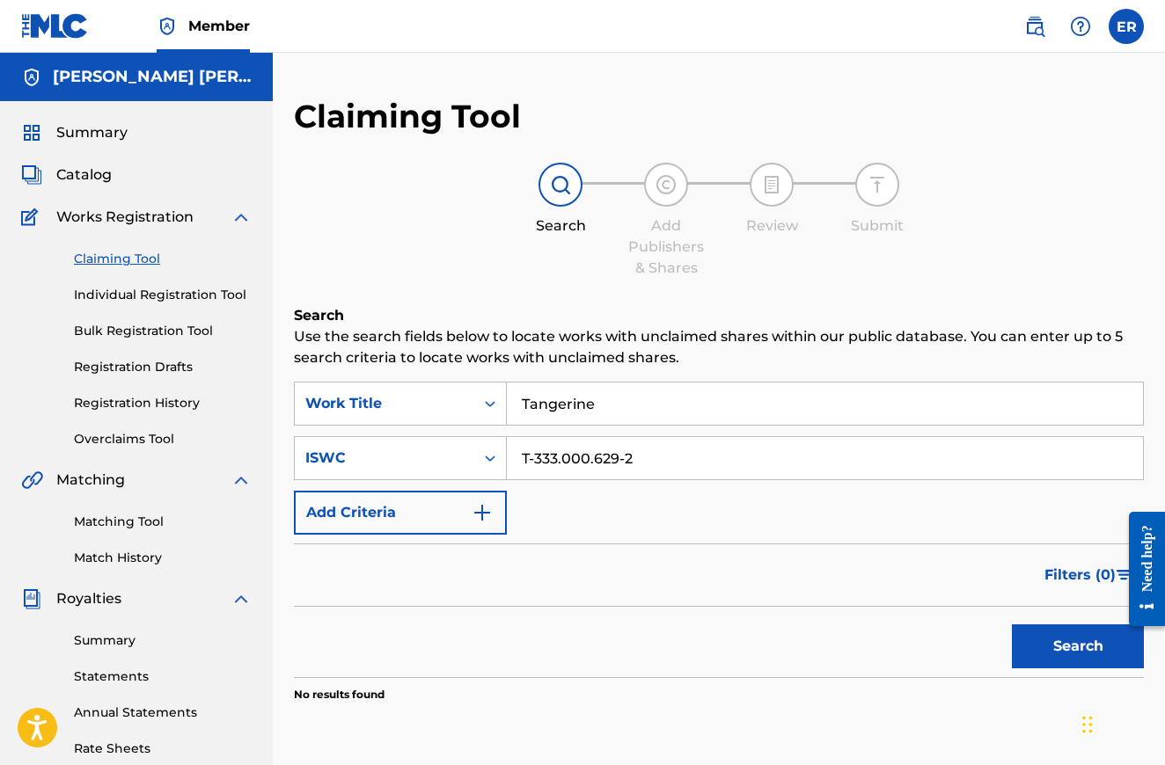
click at [102, 179] on span "Catalog" at bounding box center [83, 174] width 55 height 21
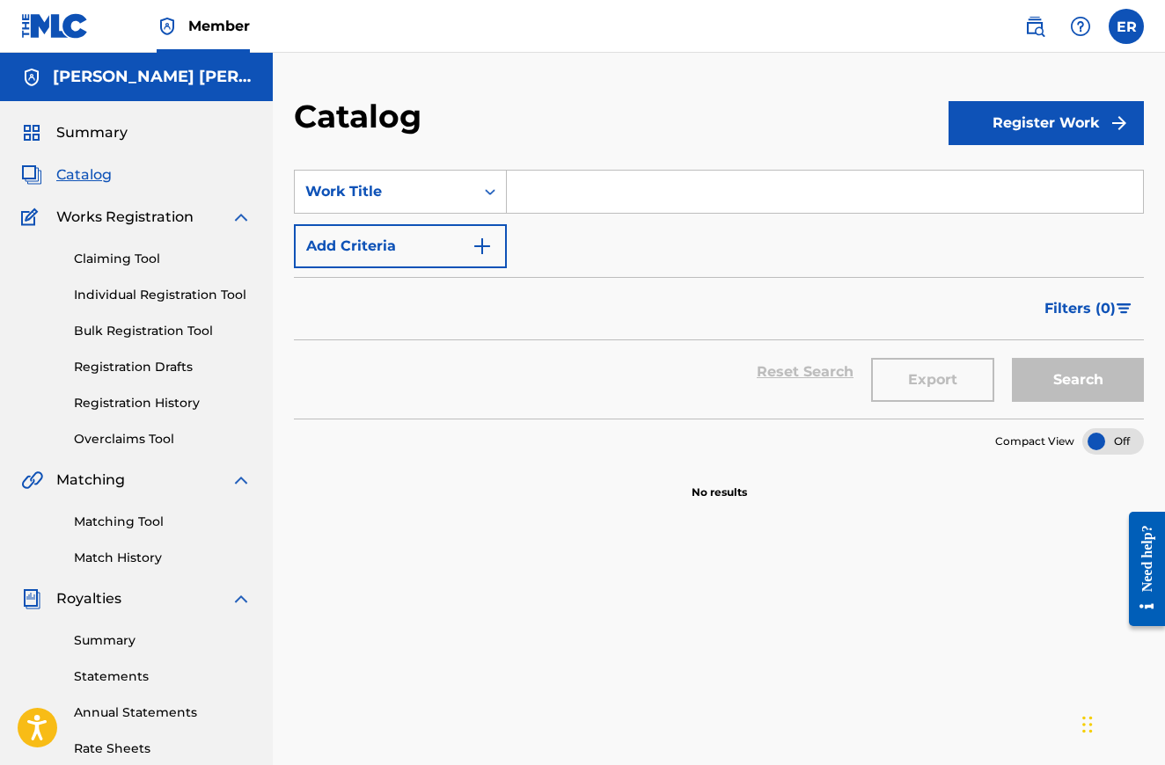
click at [437, 240] on button "Add Criteria" at bounding box center [400, 246] width 213 height 44
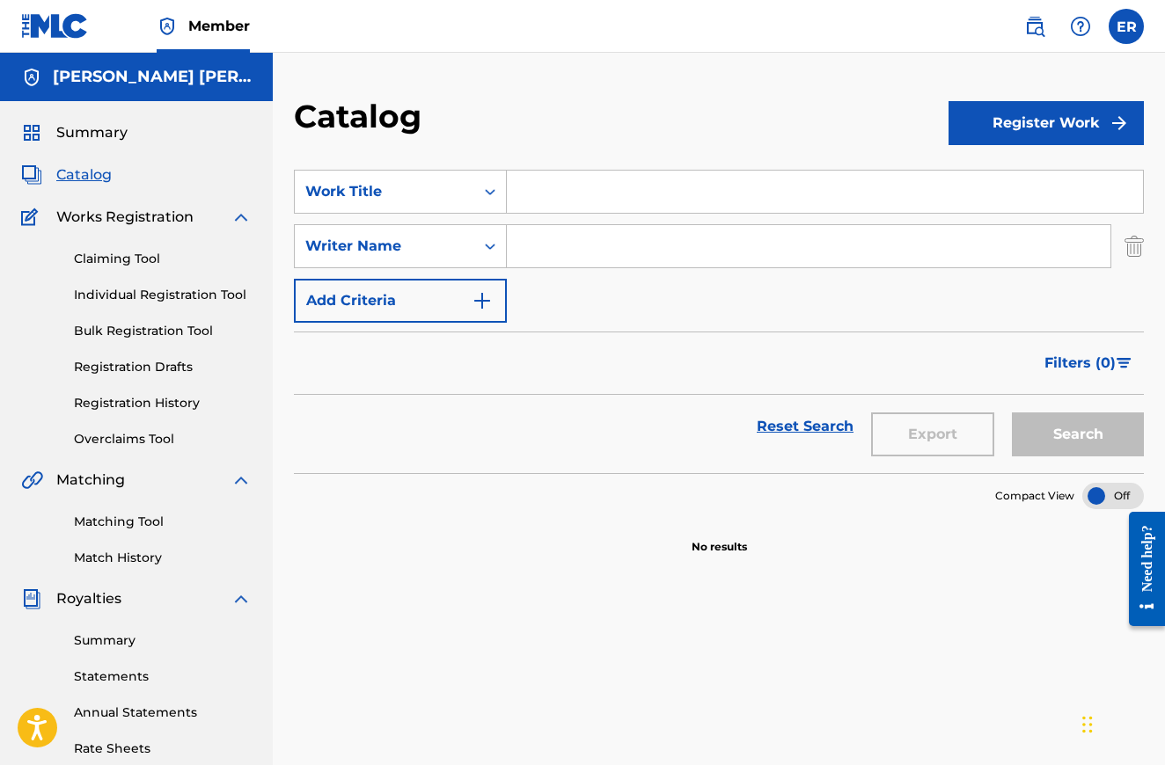
click at [1017, 117] on button "Register Work" at bounding box center [1045, 123] width 195 height 44
click at [1002, 176] on link "Individual" at bounding box center [1045, 180] width 195 height 42
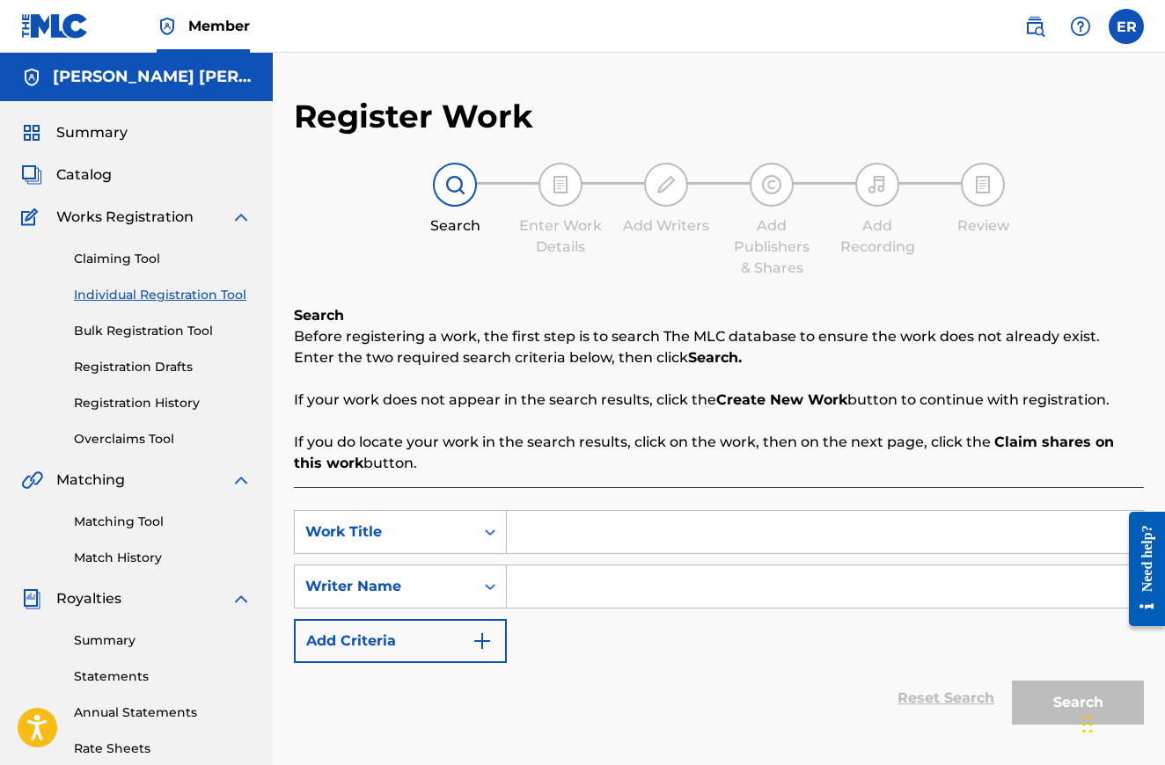
click at [578, 530] on input "Search Form" at bounding box center [825, 532] width 636 height 42
click at [582, 541] on input "Search Form" at bounding box center [825, 532] width 636 height 42
click at [122, 248] on div "Claiming Tool Individual Registration Tool Bulk Registration Tool Registration …" at bounding box center [136, 338] width 230 height 221
click at [121, 256] on link "Claiming Tool" at bounding box center [163, 259] width 178 height 18
